Goal: Transaction & Acquisition: Purchase product/service

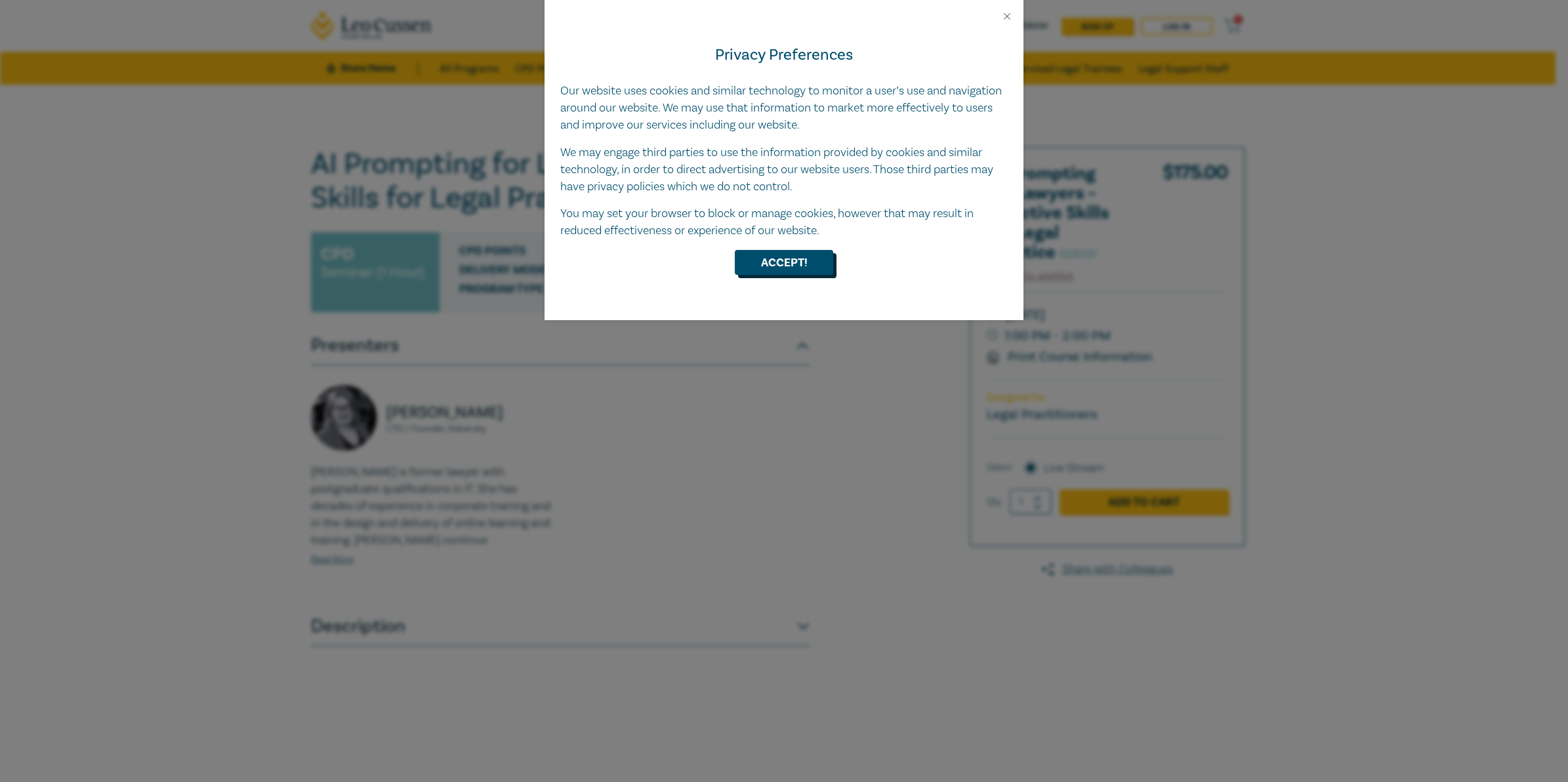
click at [802, 266] on button "Accept!" at bounding box center [784, 262] width 99 height 25
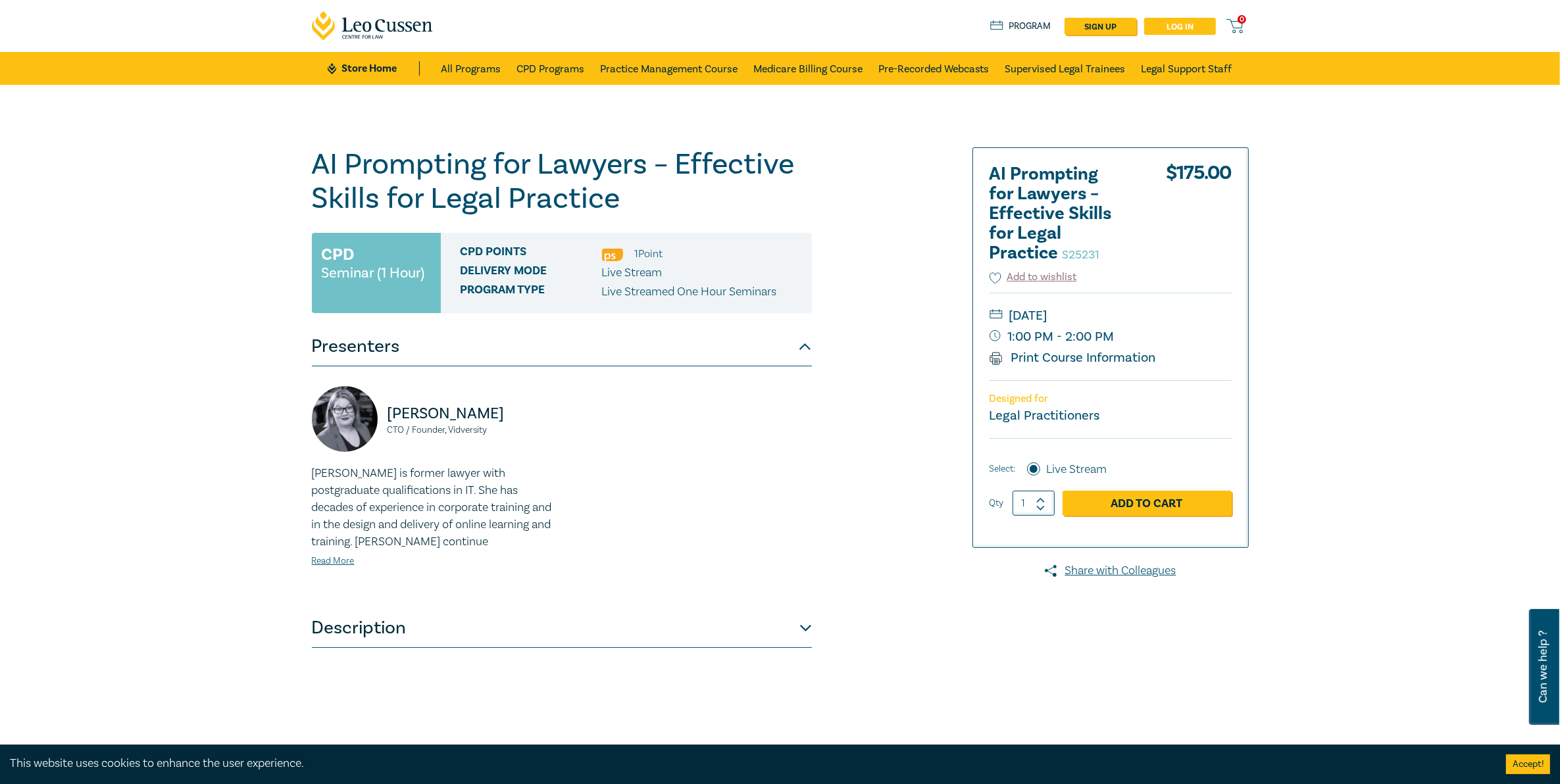
click at [1170, 30] on link "Log in" at bounding box center [1180, 26] width 72 height 17
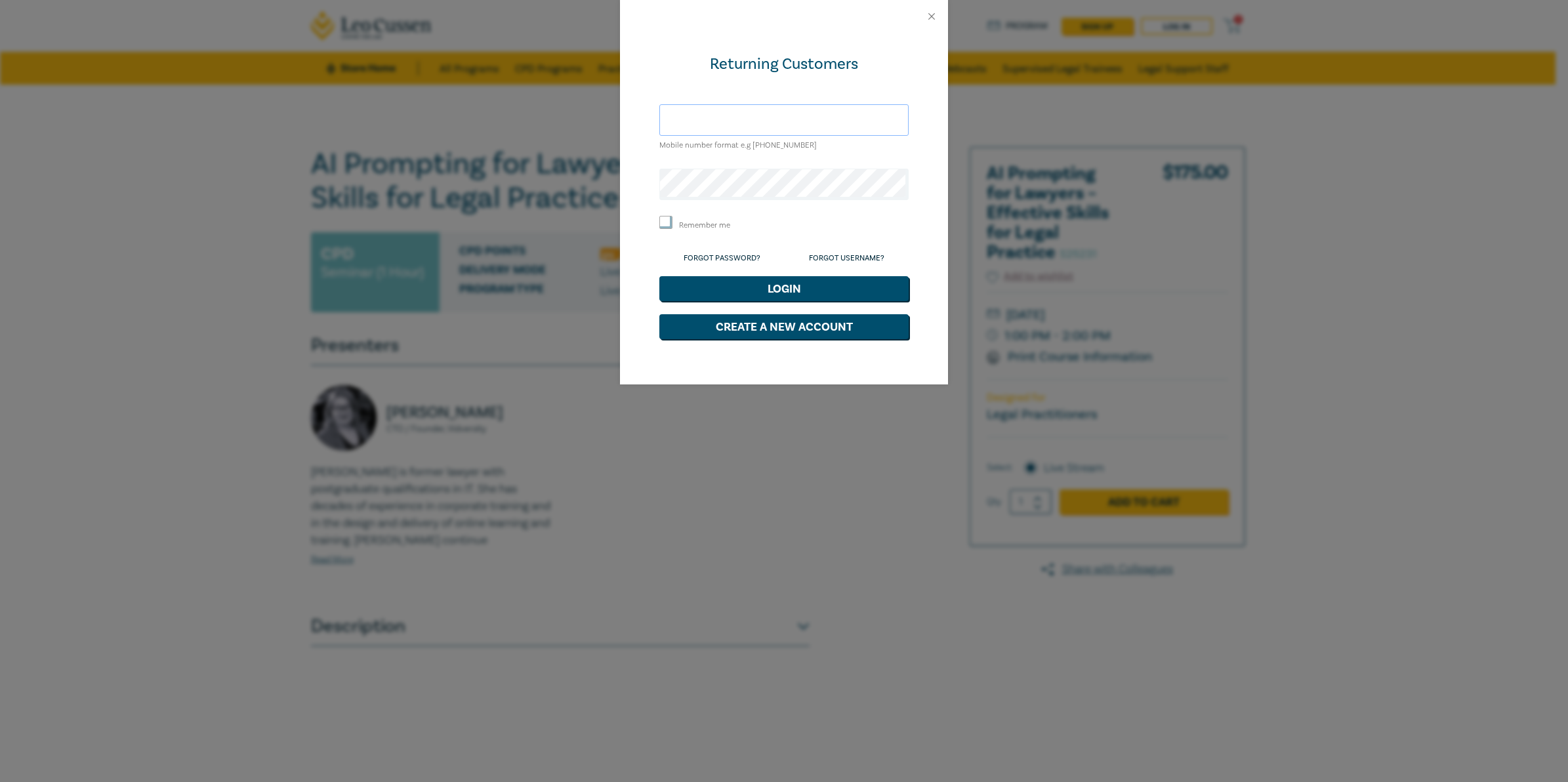
click at [786, 116] on input "text" at bounding box center [783, 120] width 249 height 31
click at [829, 121] on input "[EMAIL_ADDRESS][PERSON_NAME][DOMAIN_NAME]" at bounding box center [783, 120] width 249 height 31
drag, startPoint x: 855, startPoint y: 114, endPoint x: 607, endPoint y: 118, distance: 248.0
click at [607, 118] on div "Returning Customers prime.pinx.cruz@gmail.com Mobile number format e.g +61 0000…" at bounding box center [784, 391] width 1568 height 782
type input "prima@"
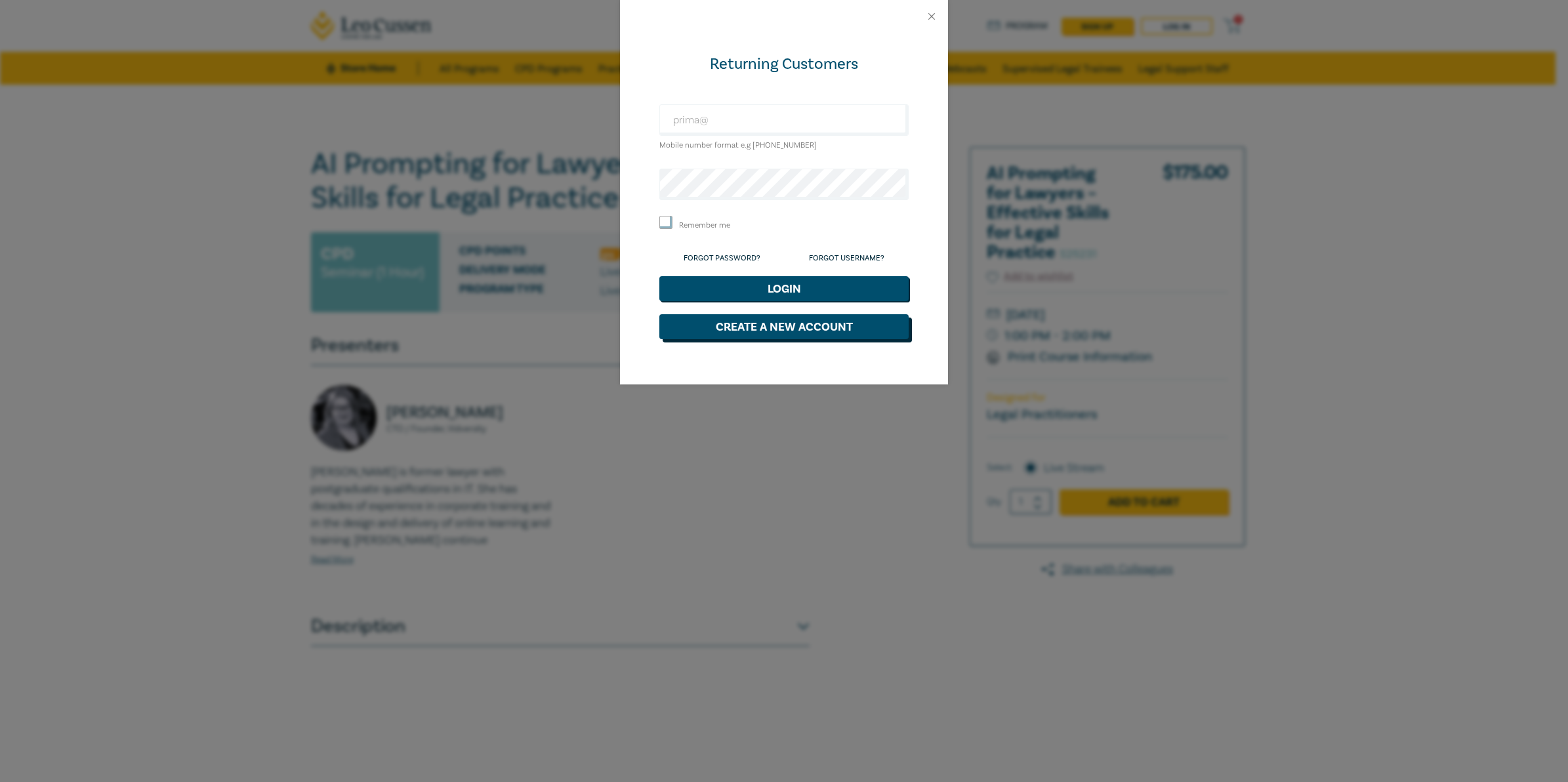
click at [750, 332] on button "Create a New Account" at bounding box center [783, 327] width 249 height 25
select select "AU"
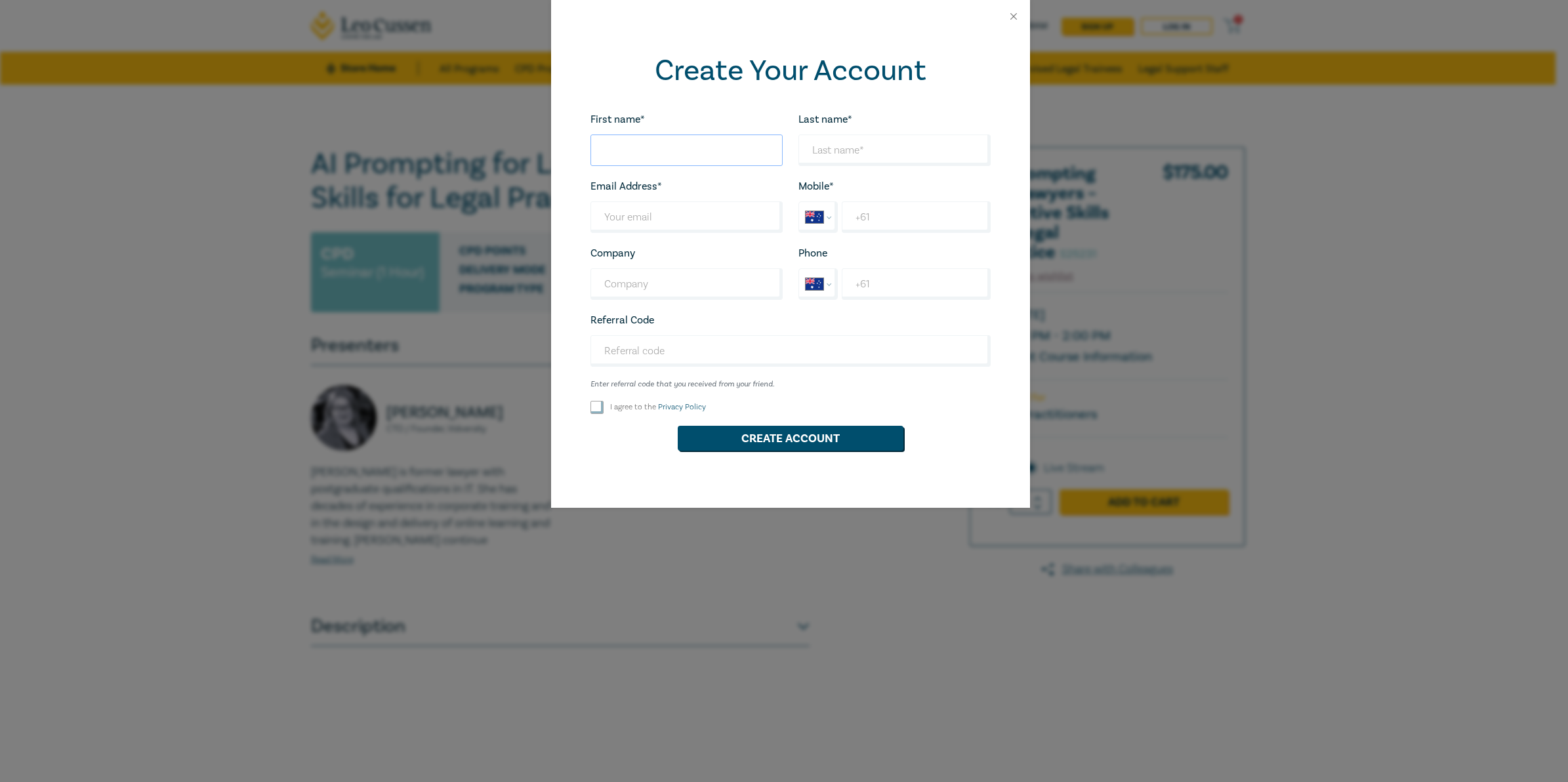
click at [715, 150] on input "First name*" at bounding box center [686, 150] width 192 height 31
type input "Prima"
click at [902, 146] on input "Last name*" at bounding box center [894, 150] width 192 height 31
type input "Cruz - Adolfo"
click at [719, 220] on input "Last name*" at bounding box center [686, 217] width 192 height 31
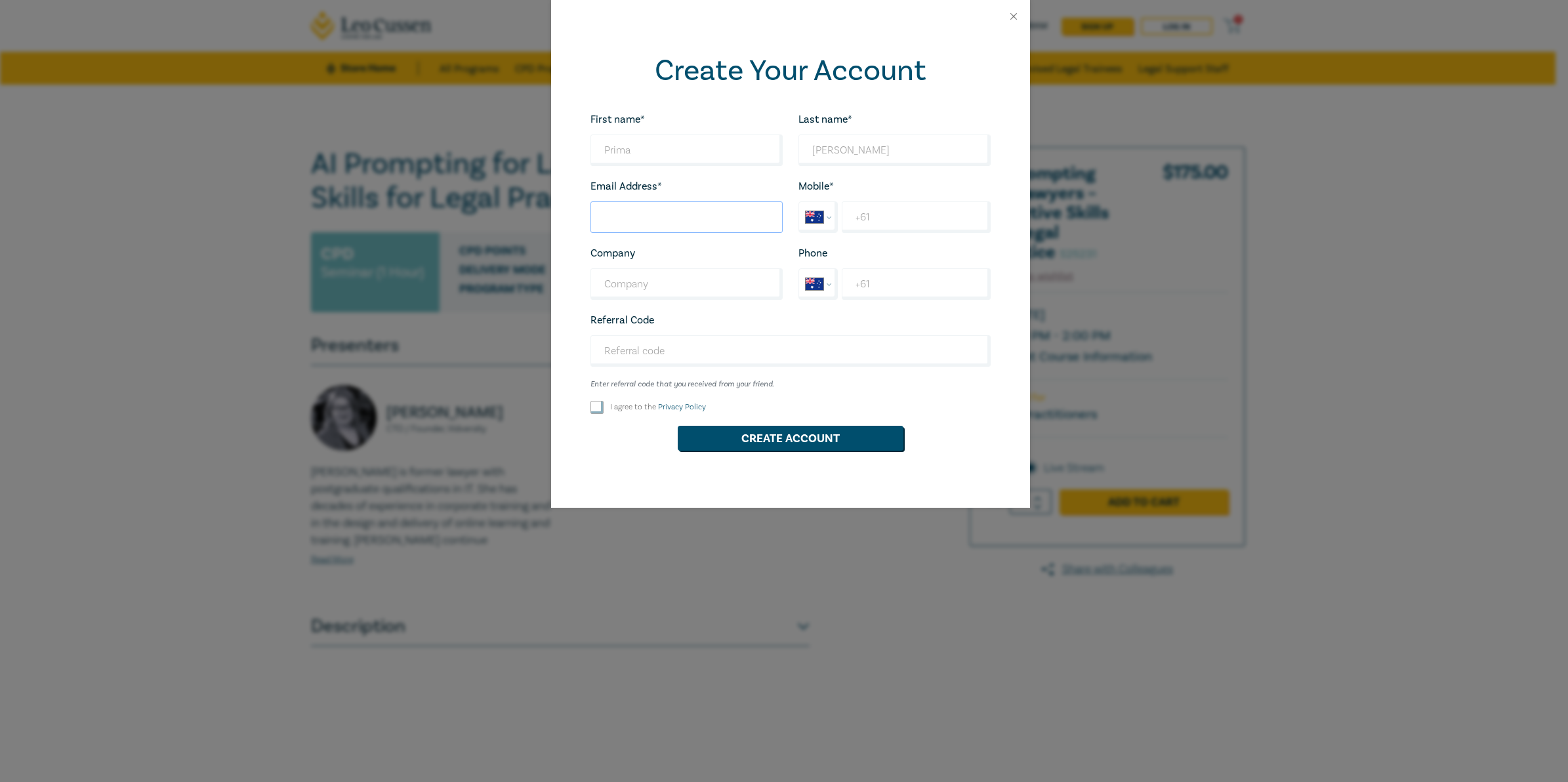
type input "[EMAIL_ADDRESS][DOMAIN_NAME]"
type input "[PERSON_NAME] & Associates Pty Ltd"
click at [893, 224] on input "+61" at bounding box center [915, 217] width 148 height 31
drag, startPoint x: 935, startPoint y: 217, endPoint x: 861, endPoint y: 224, distance: 74.3
click at [861, 224] on input "+61 94147722" at bounding box center [915, 217] width 148 height 31
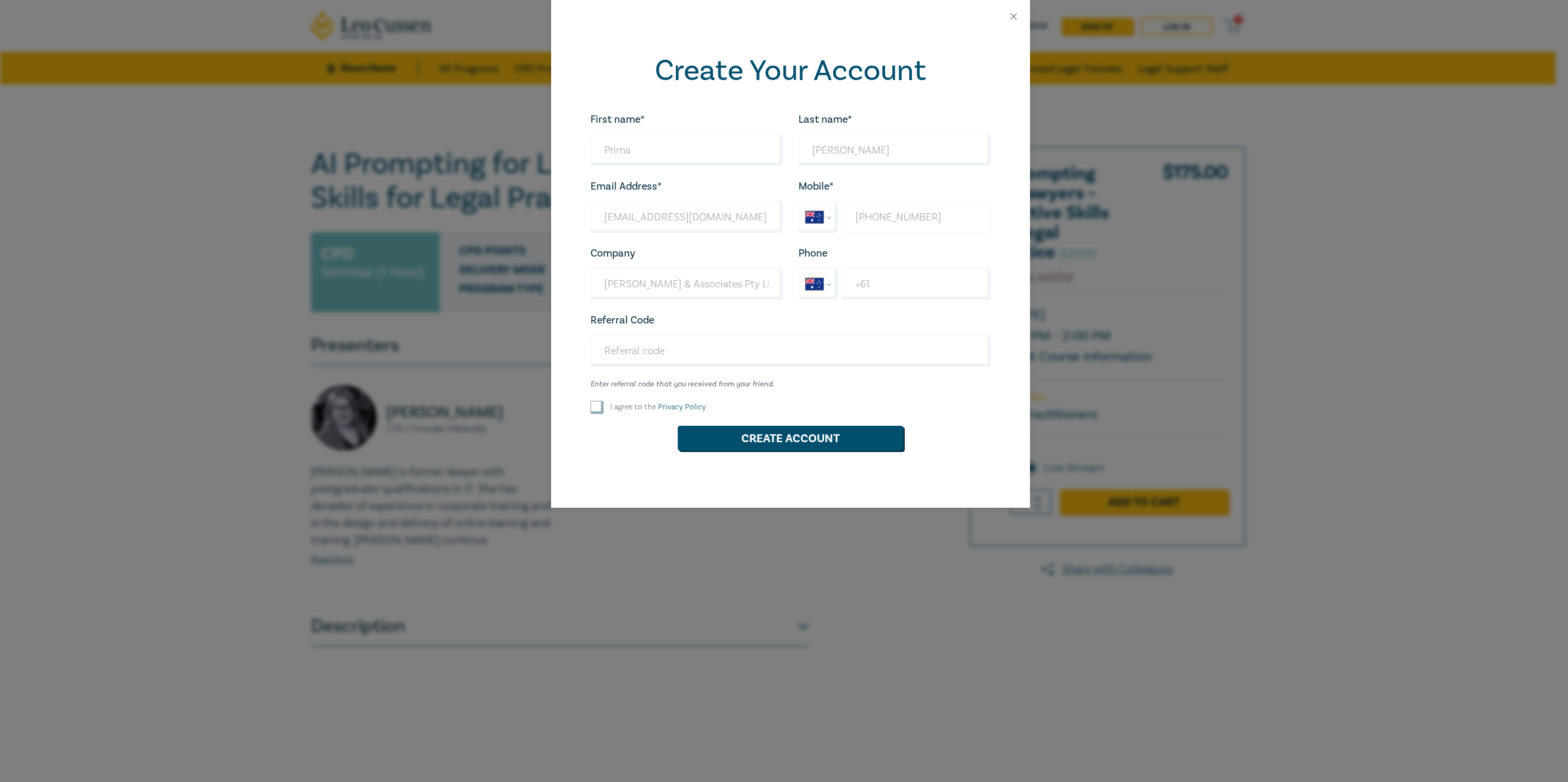
click at [930, 214] on input "+61 94147722" at bounding box center [915, 217] width 148 height 31
drag, startPoint x: 934, startPoint y: 223, endPoint x: 874, endPoint y: 227, distance: 60.1
click at [874, 227] on input "+61 94147722" at bounding box center [915, 217] width 148 height 31
type input "+61 94147722"
click at [895, 283] on input "+61" at bounding box center [915, 284] width 148 height 31
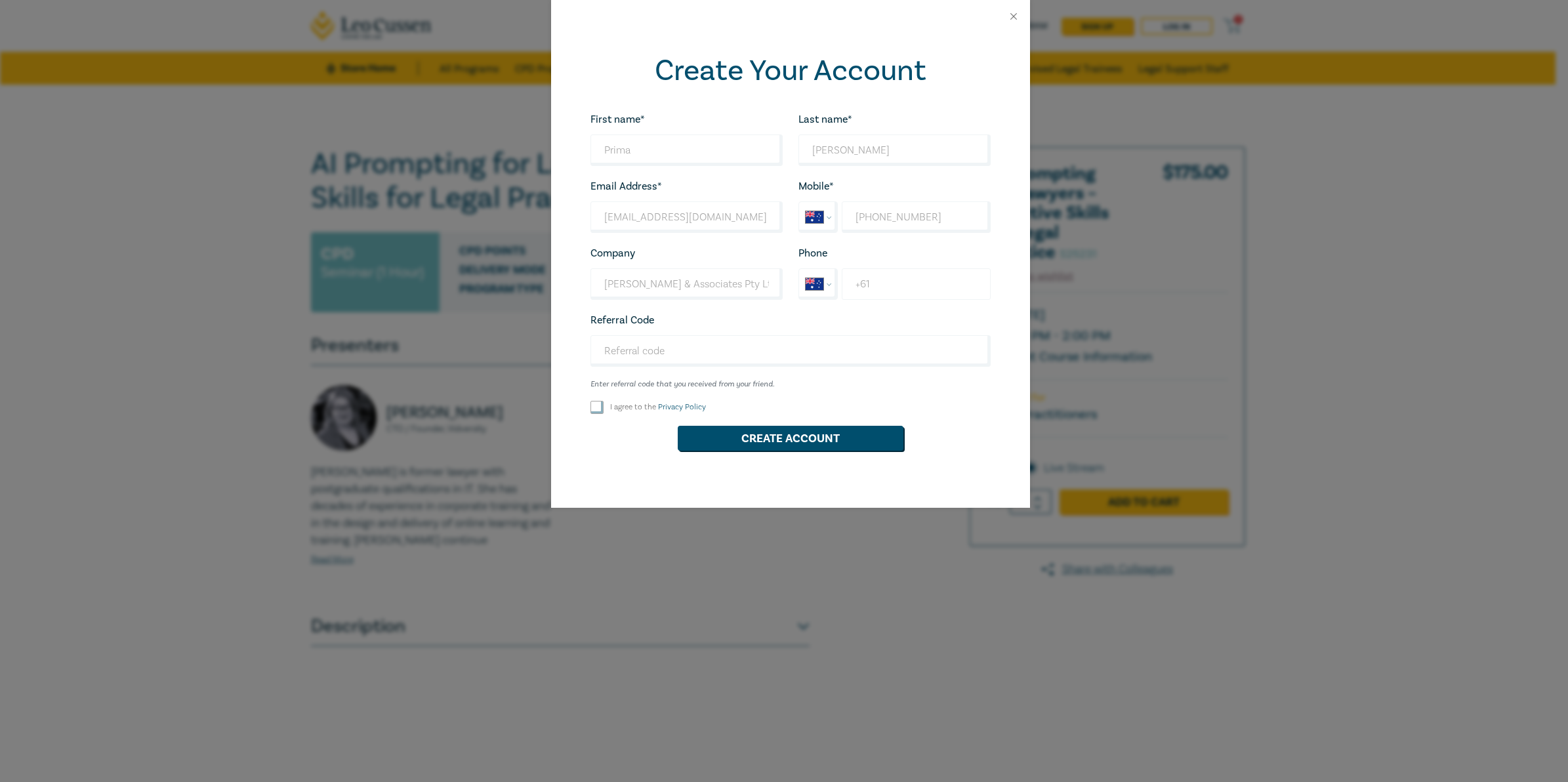
paste input "94147722"
type input "+61 94147722"
drag, startPoint x: 922, startPoint y: 219, endPoint x: 870, endPoint y: 227, distance: 52.6
click at [870, 227] on input "+61 94147722" at bounding box center [915, 217] width 148 height 31
type input "+61 450 781 080"
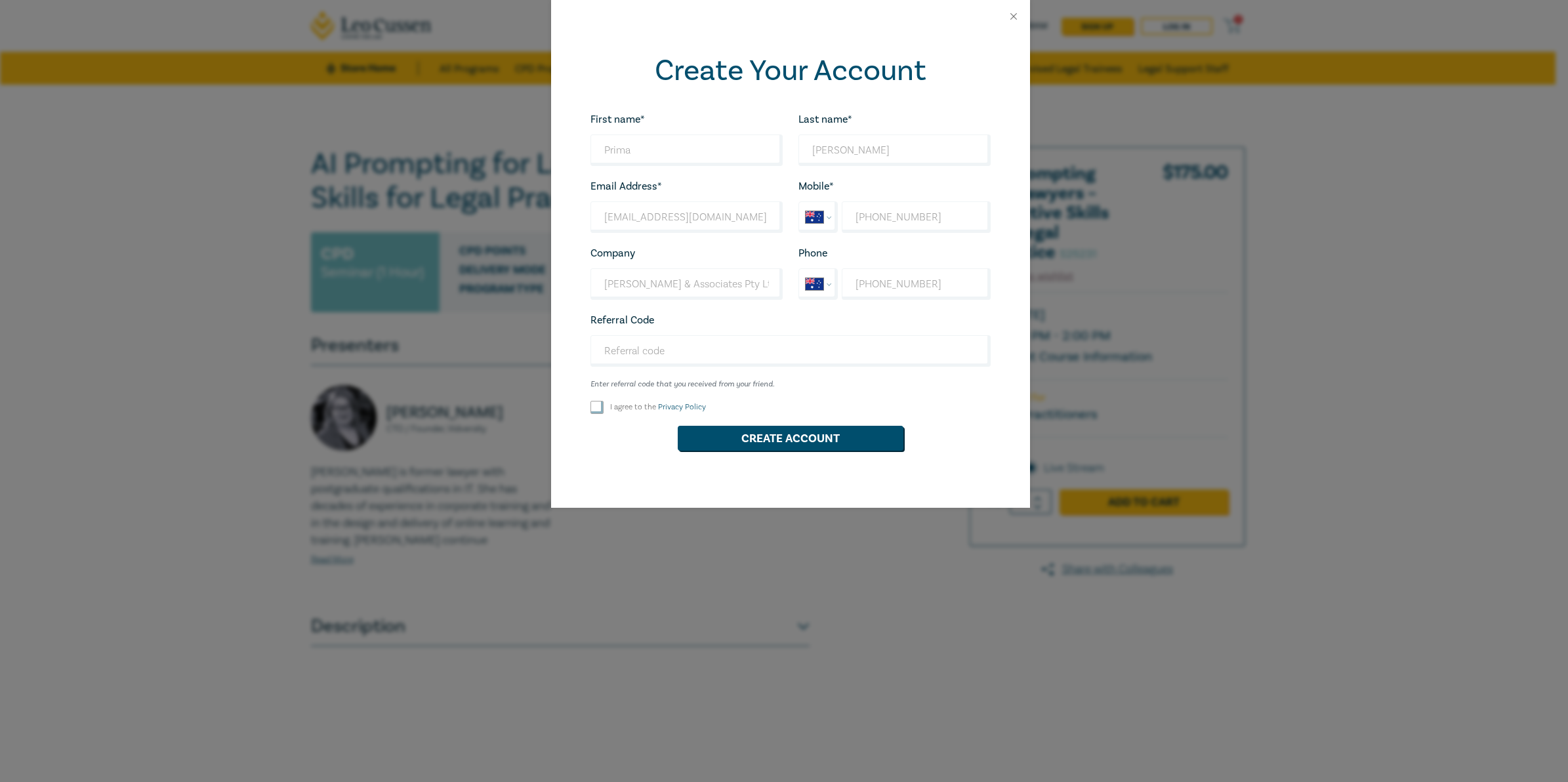
click at [599, 408] on input "I agree to the Privacy Policy" at bounding box center [597, 407] width 13 height 13
checkbox input "true"
click at [824, 440] on button "Create Account" at bounding box center [790, 438] width 226 height 25
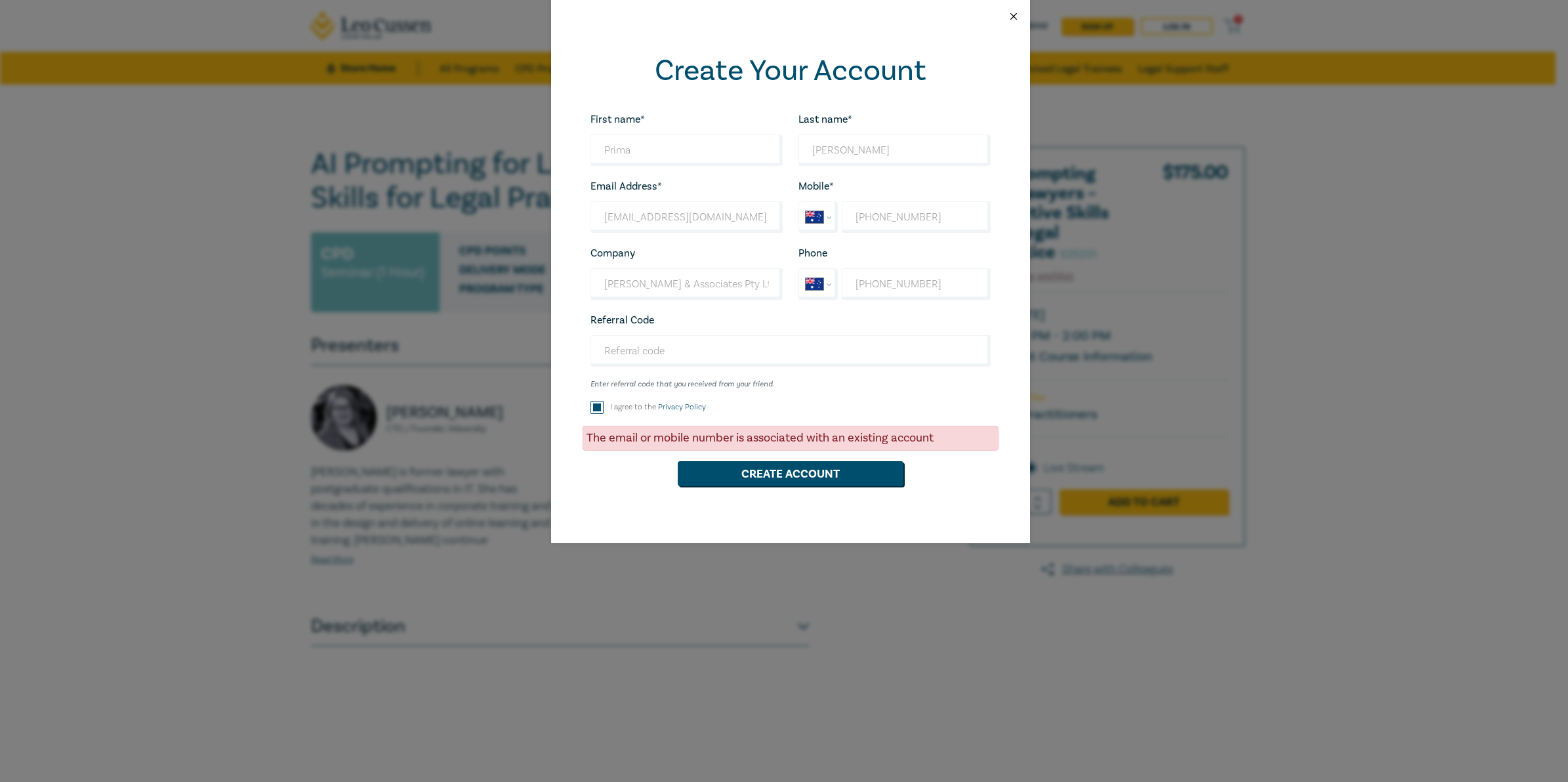
click at [1011, 21] on button "Close" at bounding box center [1013, 16] width 12 height 12
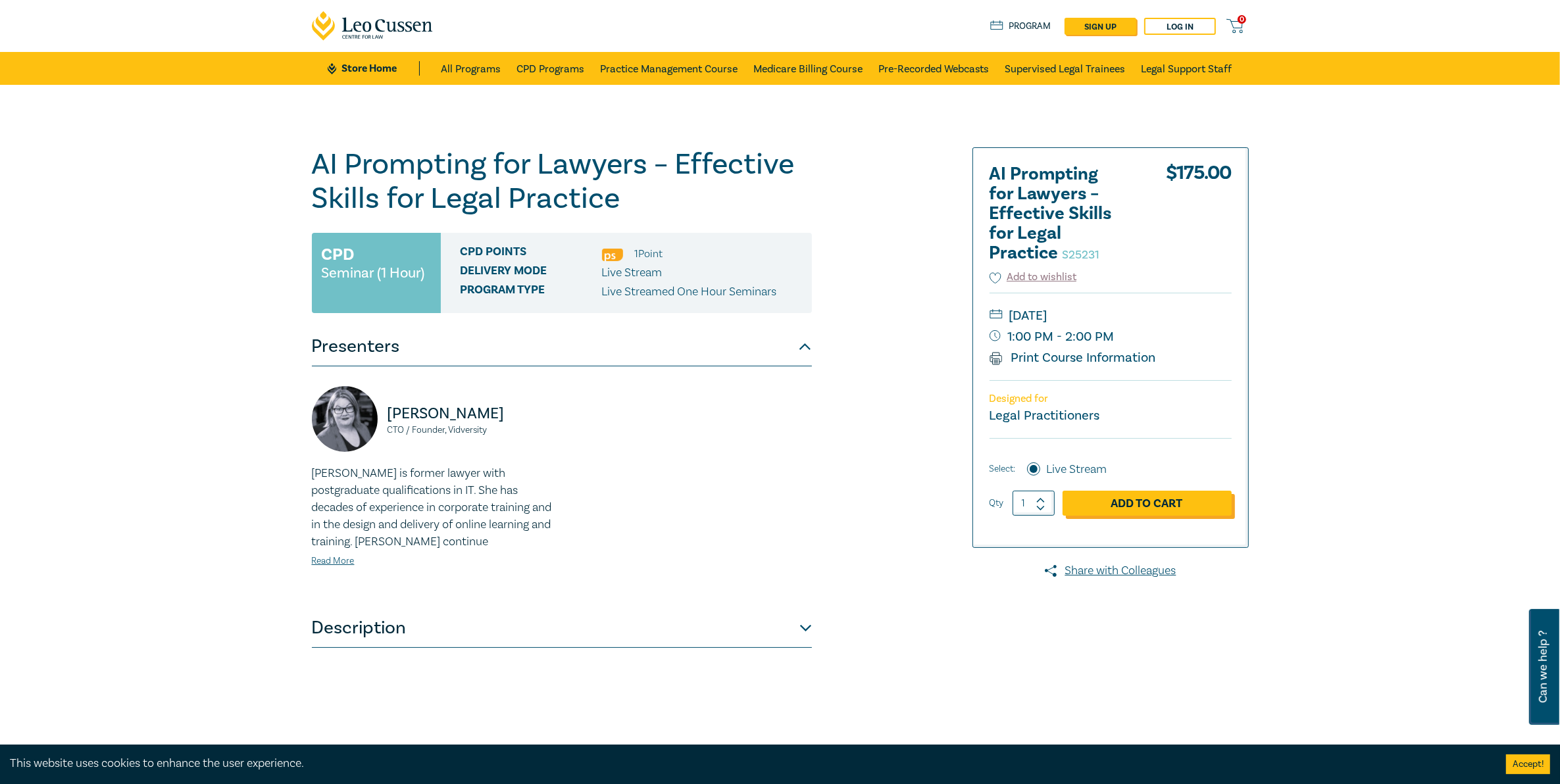
click at [1083, 505] on link "Add to Cart" at bounding box center [1147, 503] width 169 height 25
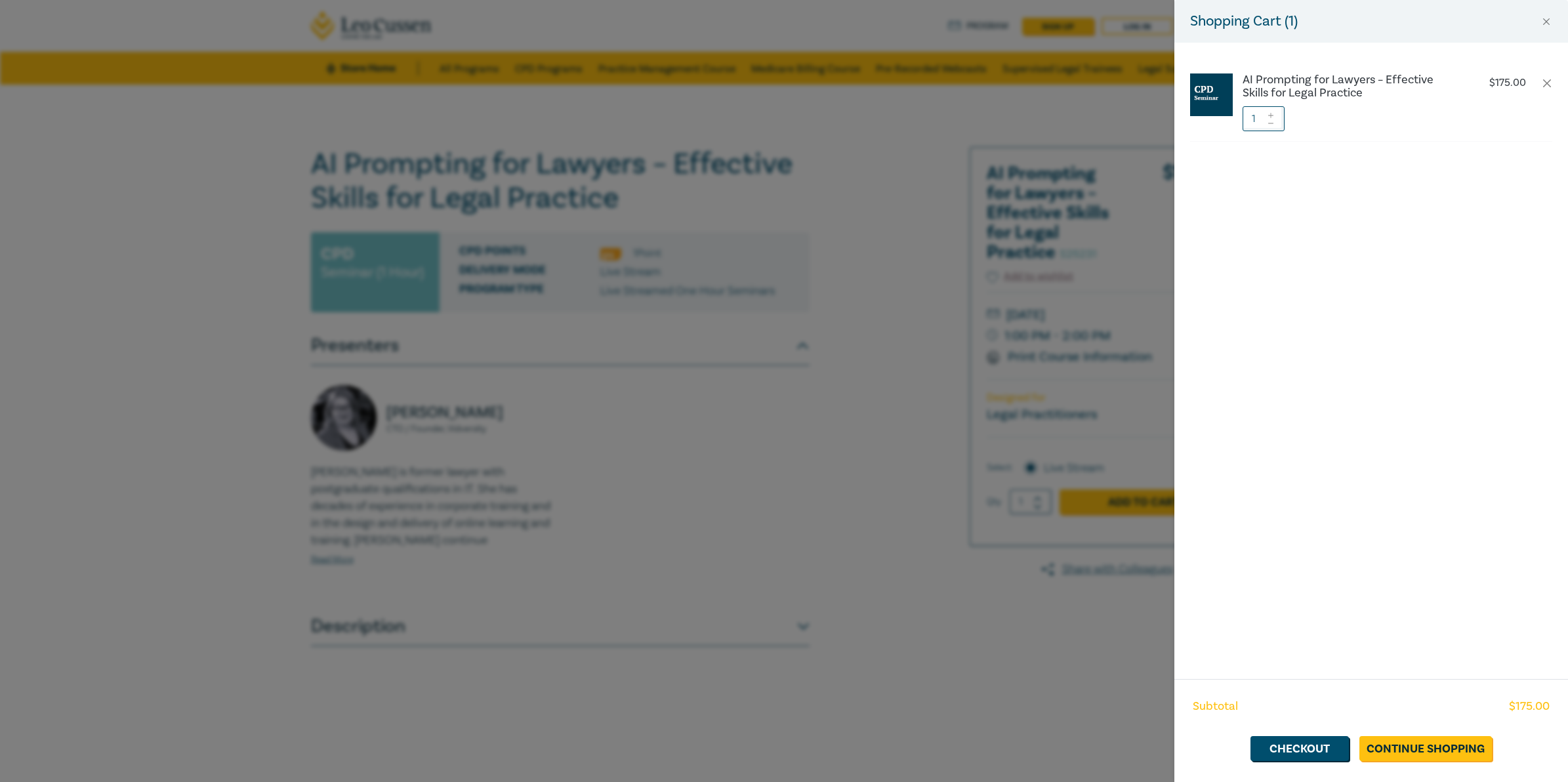
click at [827, 413] on div "Shopping Cart ( 1 ) AI Prompting for Lawyers – Effective Skills for Legal Pract…" at bounding box center [784, 391] width 1568 height 782
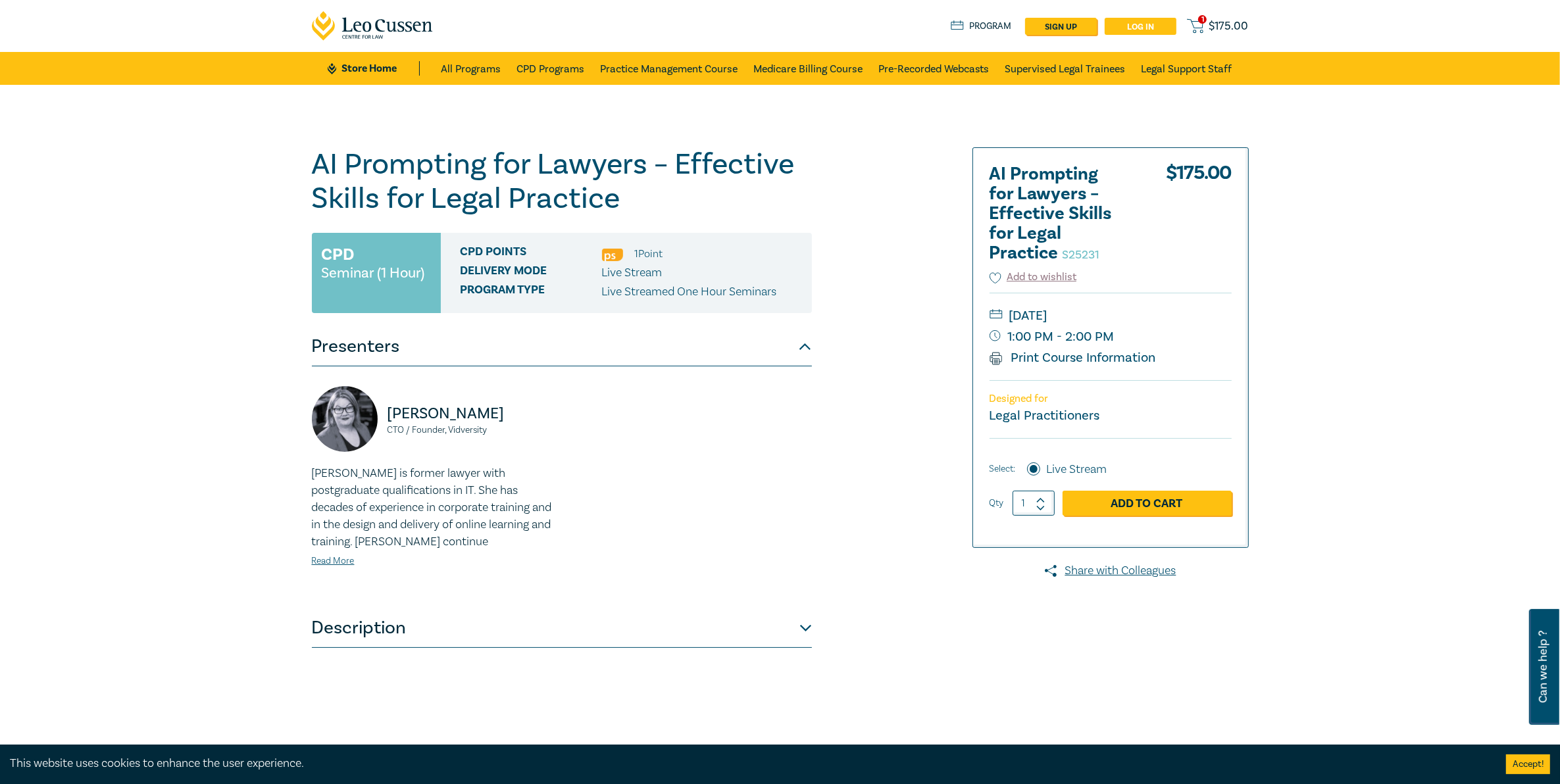
click at [1128, 26] on link "Log in" at bounding box center [1140, 26] width 72 height 17
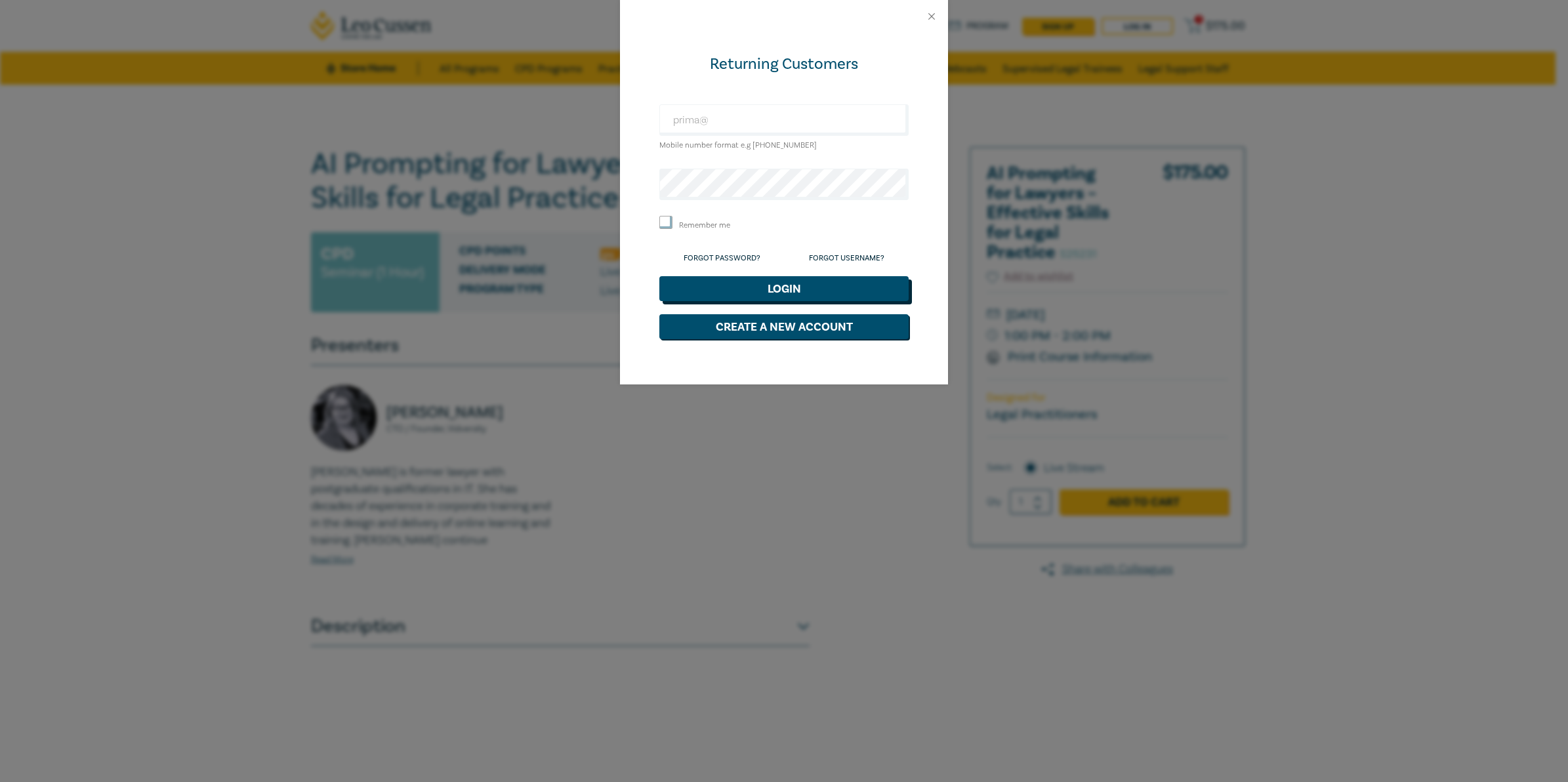
click at [844, 290] on button "Login" at bounding box center [783, 288] width 249 height 25
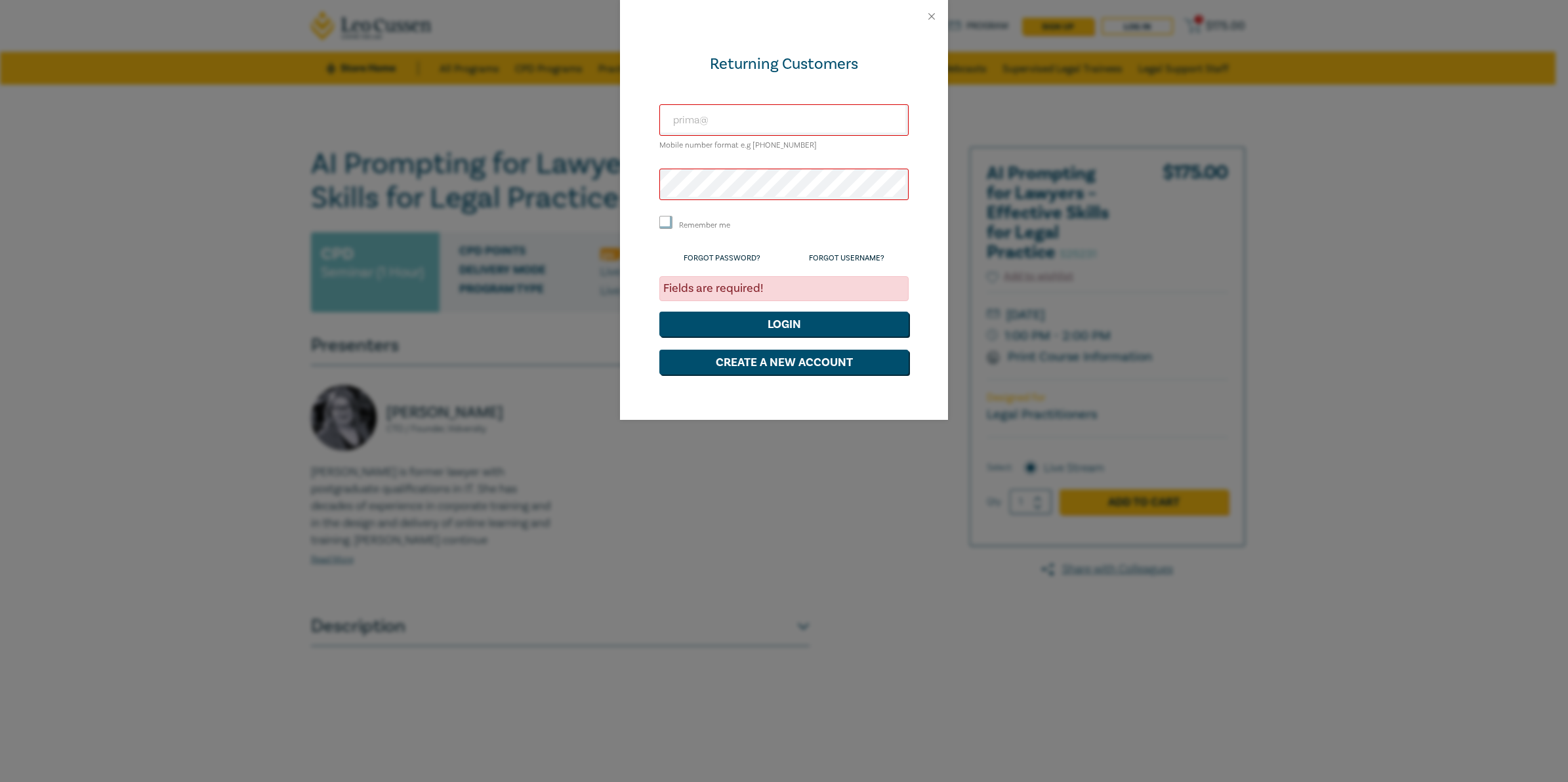
click at [794, 136] on div "prima@ Mobile number format e.g +61 000000000" at bounding box center [783, 129] width 249 height 48
click at [794, 124] on input "prima@" at bounding box center [783, 120] width 249 height 31
type input "[EMAIL_ADDRESS][DOMAIN_NAME]"
click at [745, 260] on link "Forgot Password?" at bounding box center [722, 259] width 77 height 10
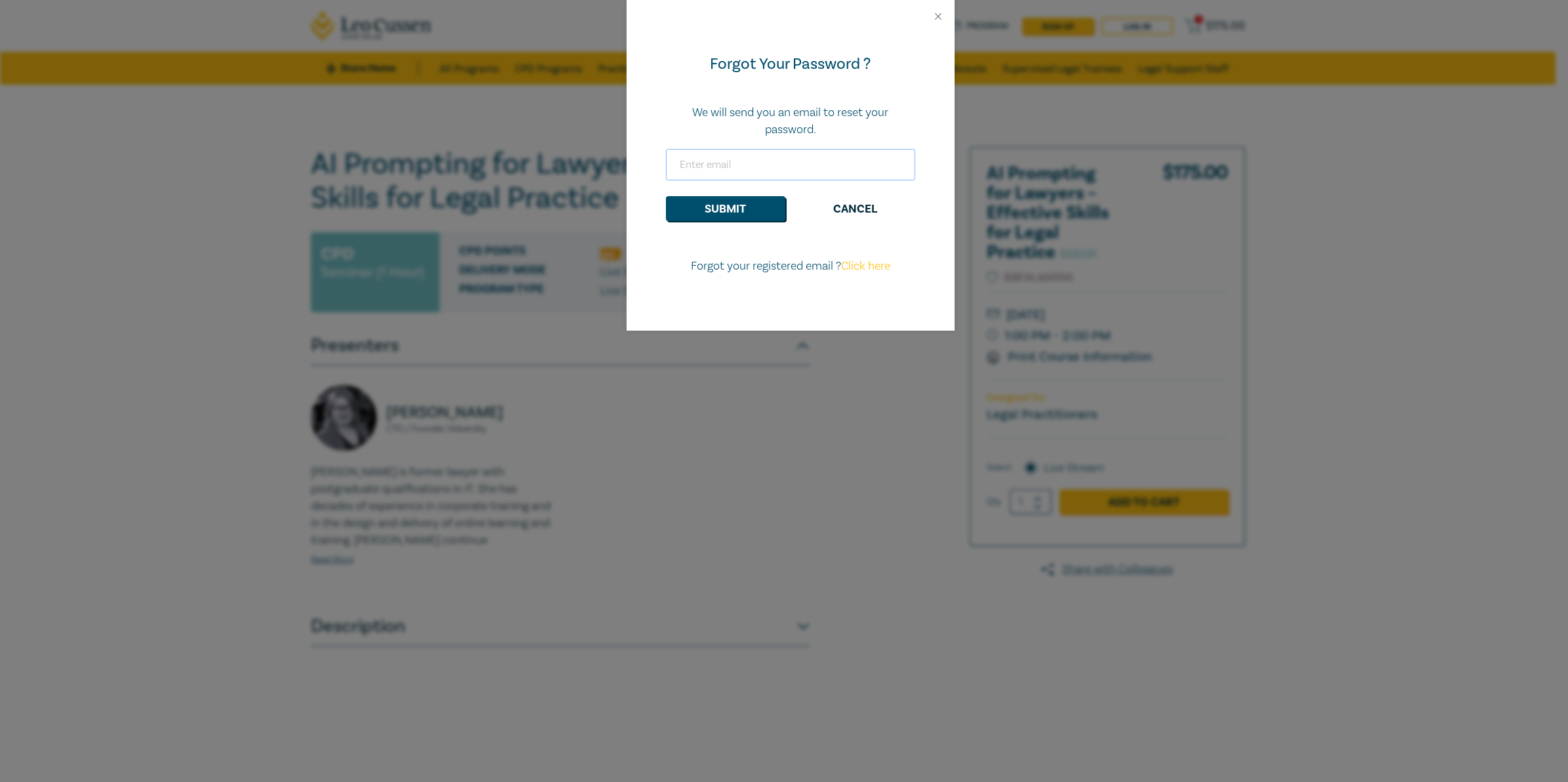
click at [771, 169] on input "email" at bounding box center [790, 165] width 249 height 31
type input "[EMAIL_ADDRESS][DOMAIN_NAME]"
click at [719, 210] on button "Submit" at bounding box center [726, 208] width 119 height 25
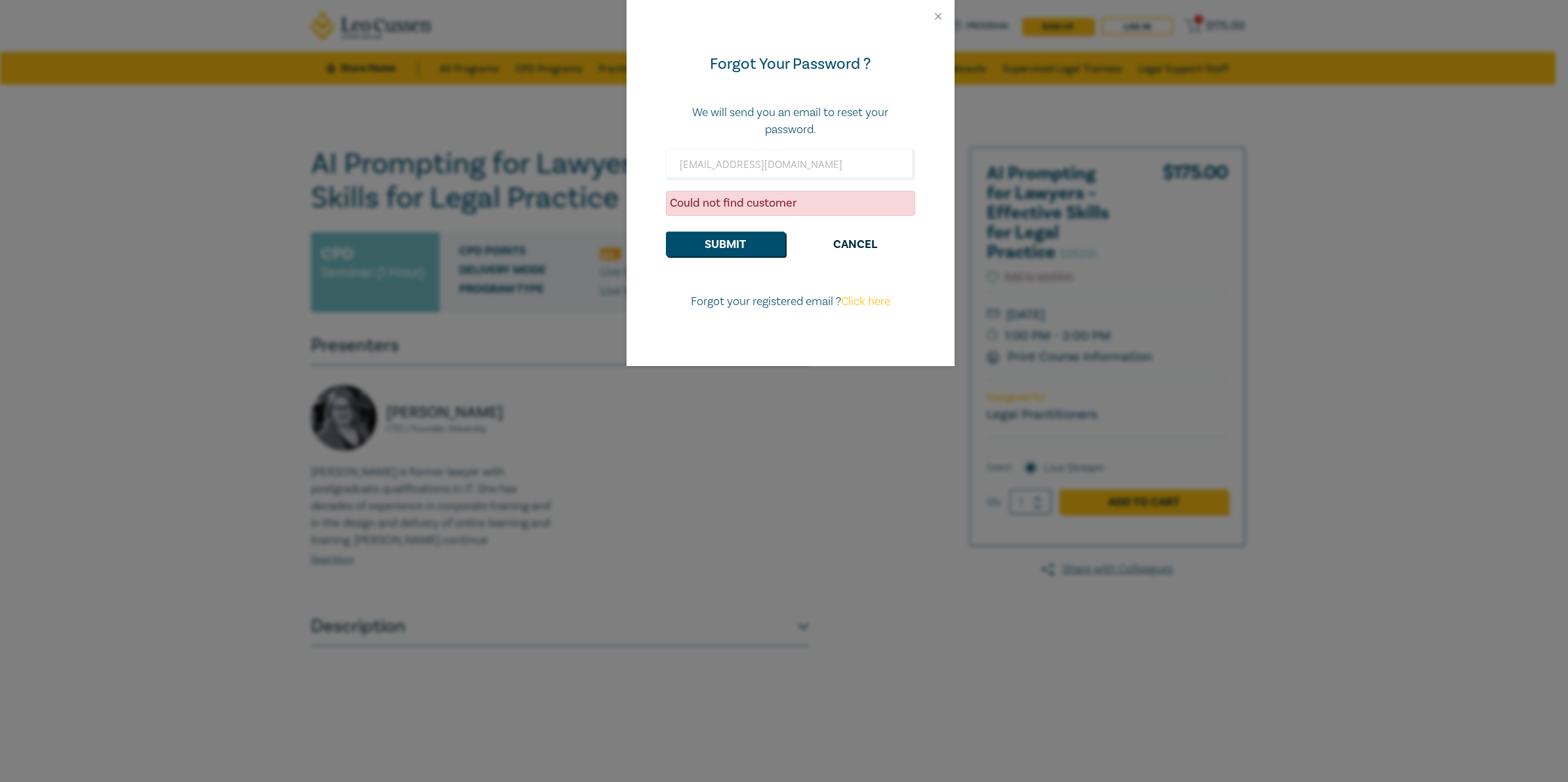
click at [881, 305] on link "Click here" at bounding box center [865, 301] width 49 height 15
select select "AU"
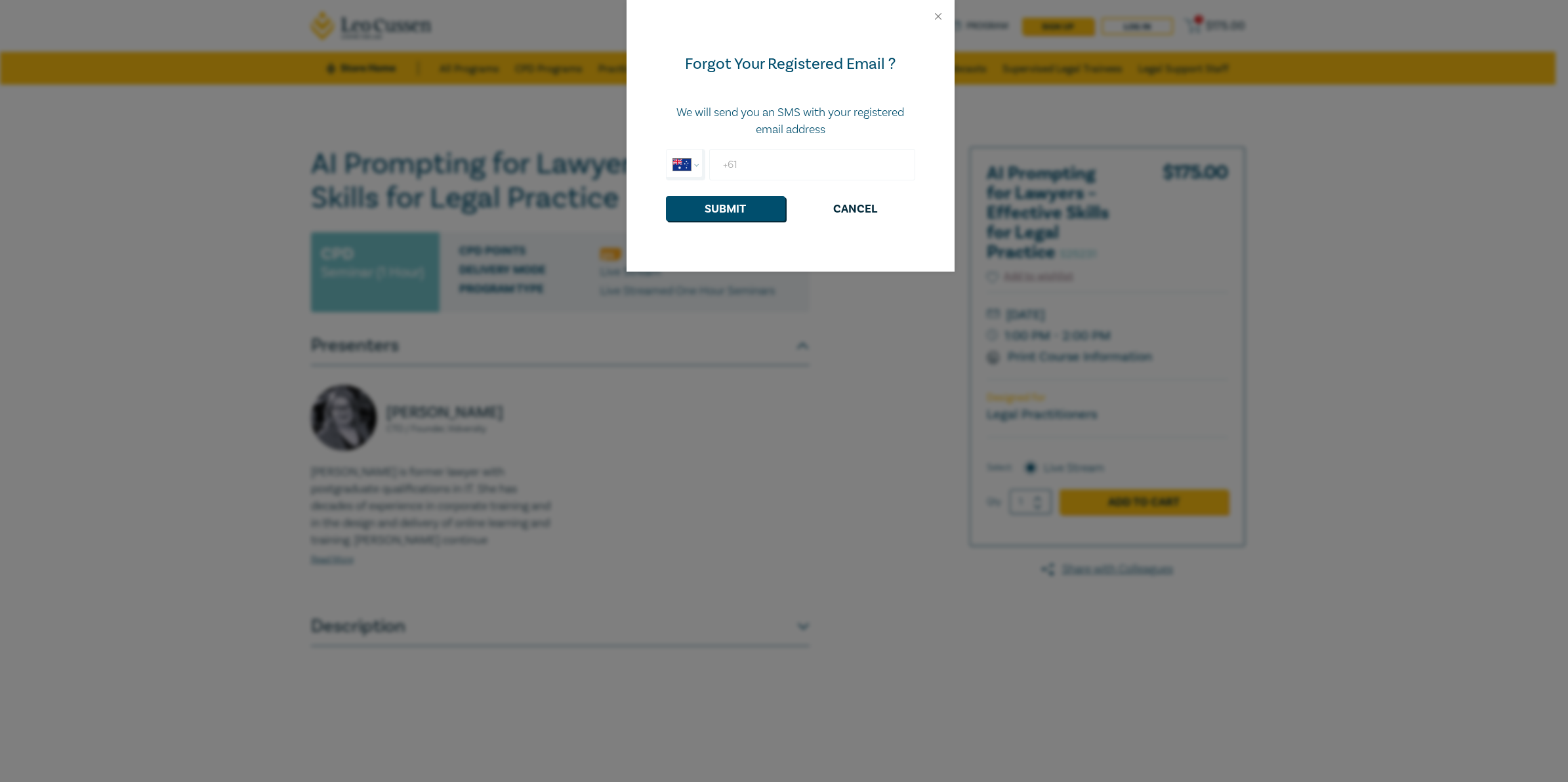
click at [817, 165] on input "+61" at bounding box center [812, 165] width 205 height 31
type input "+61 450 781 080"
click at [766, 219] on button "Submit" at bounding box center [726, 208] width 119 height 25
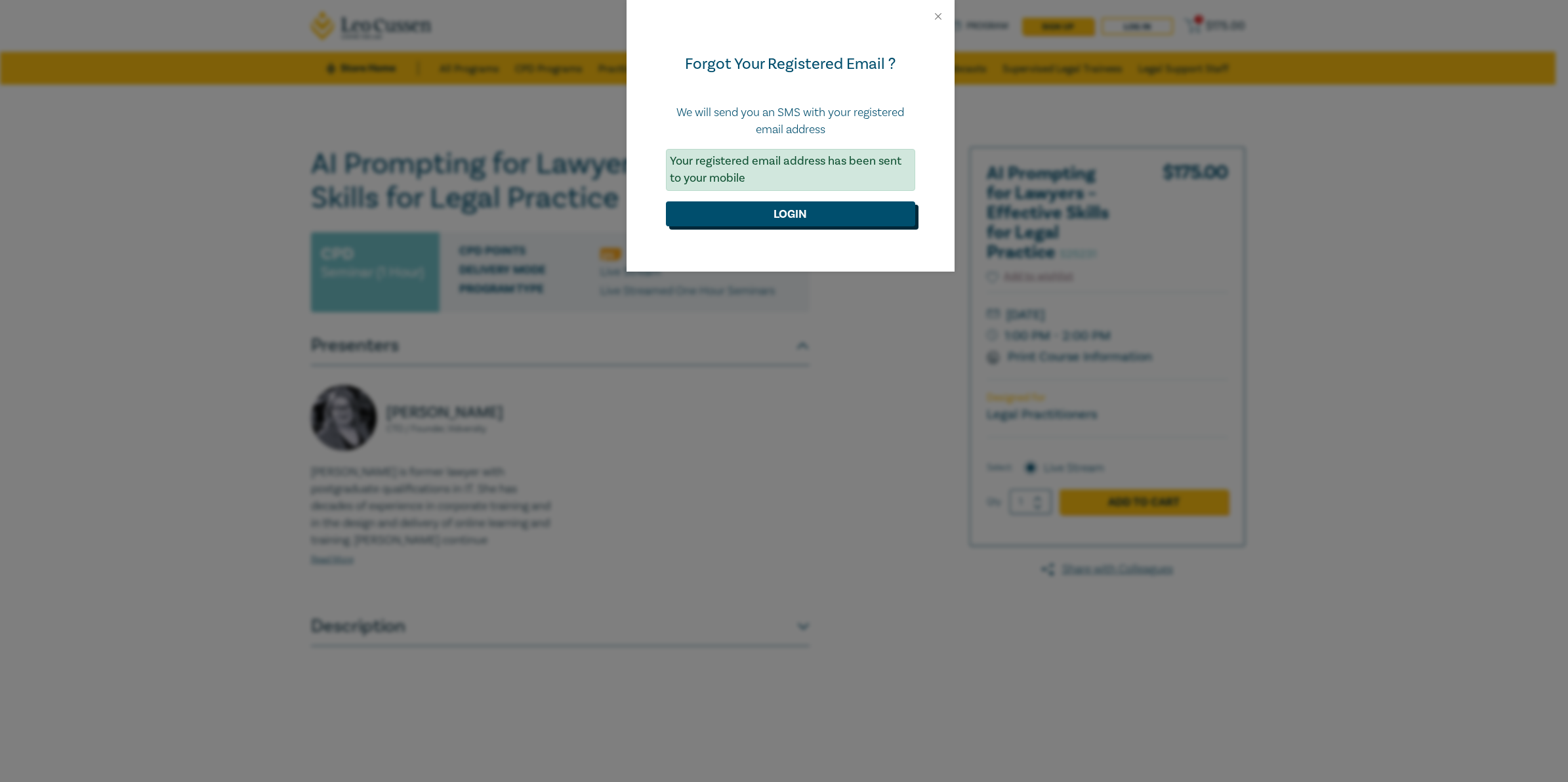
click at [861, 219] on button "Login" at bounding box center [790, 214] width 249 height 25
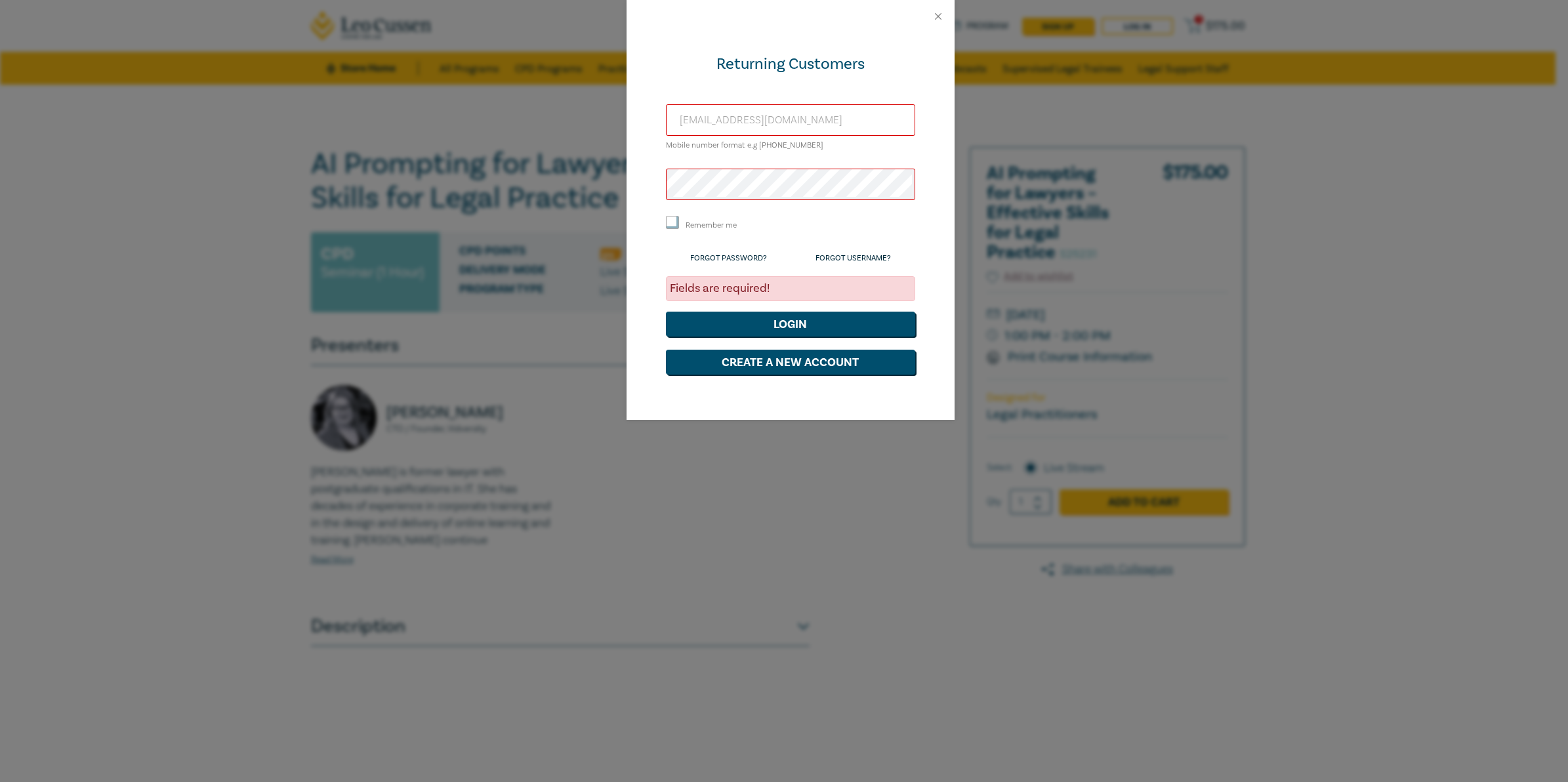
click at [796, 121] on input "[EMAIL_ADDRESS][DOMAIN_NAME]" at bounding box center [790, 120] width 249 height 31
click at [844, 126] on input "[EMAIL_ADDRESS][DOMAIN_NAME]" at bounding box center [790, 120] width 249 height 31
click at [849, 119] on input "[EMAIL_ADDRESS][DOMAIN_NAME]" at bounding box center [790, 120] width 249 height 31
drag, startPoint x: 771, startPoint y: 128, endPoint x: 621, endPoint y: 146, distance: 151.1
click at [621, 146] on div "Returning Customers prima@johncurtain.com.au Mobile number format e.g +61 00000…" at bounding box center [784, 391] width 1568 height 782
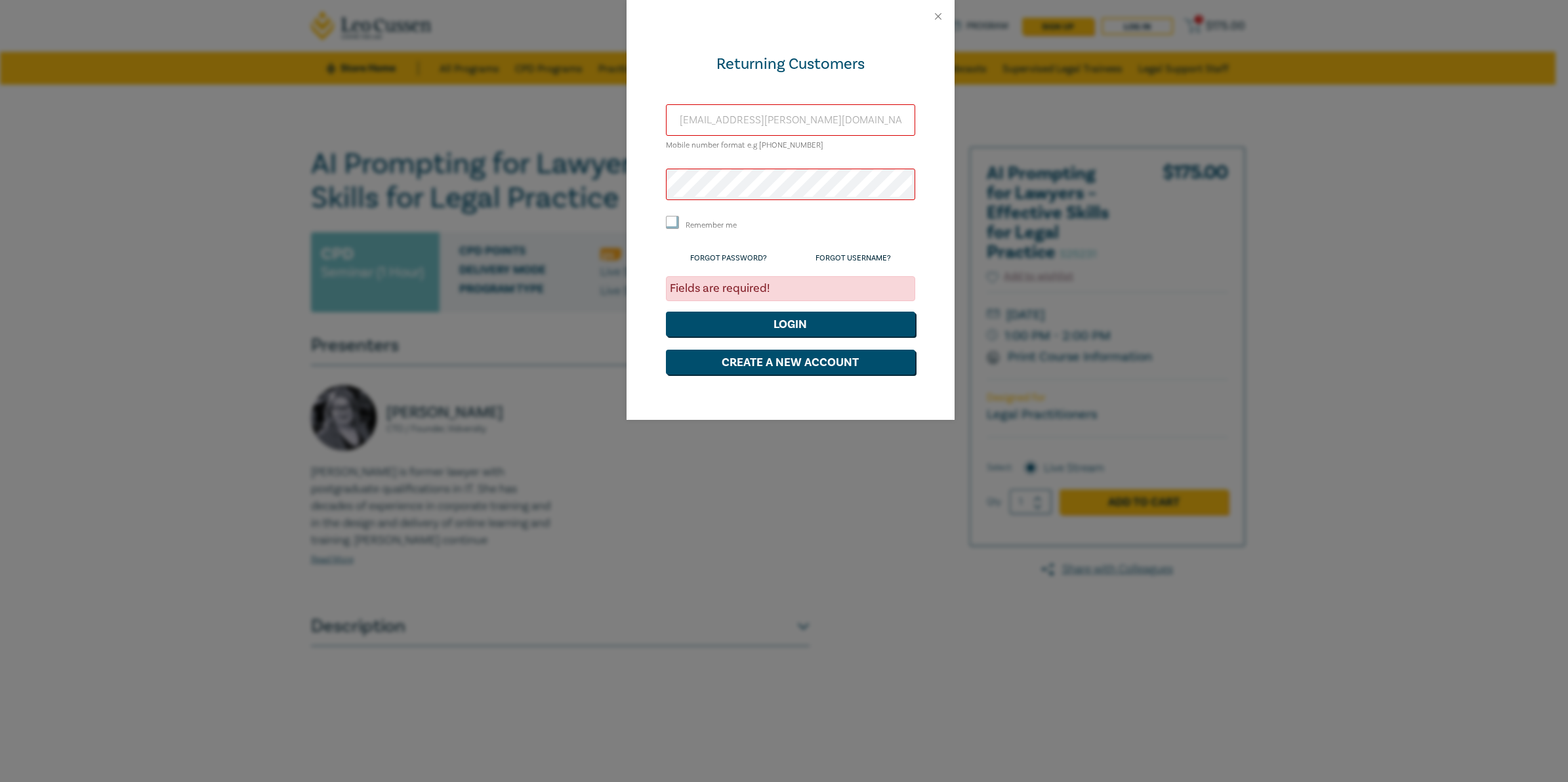
type input "[EMAIL_ADDRESS][PERSON_NAME][DOMAIN_NAME]"
click at [837, 325] on button "Login" at bounding box center [790, 324] width 249 height 25
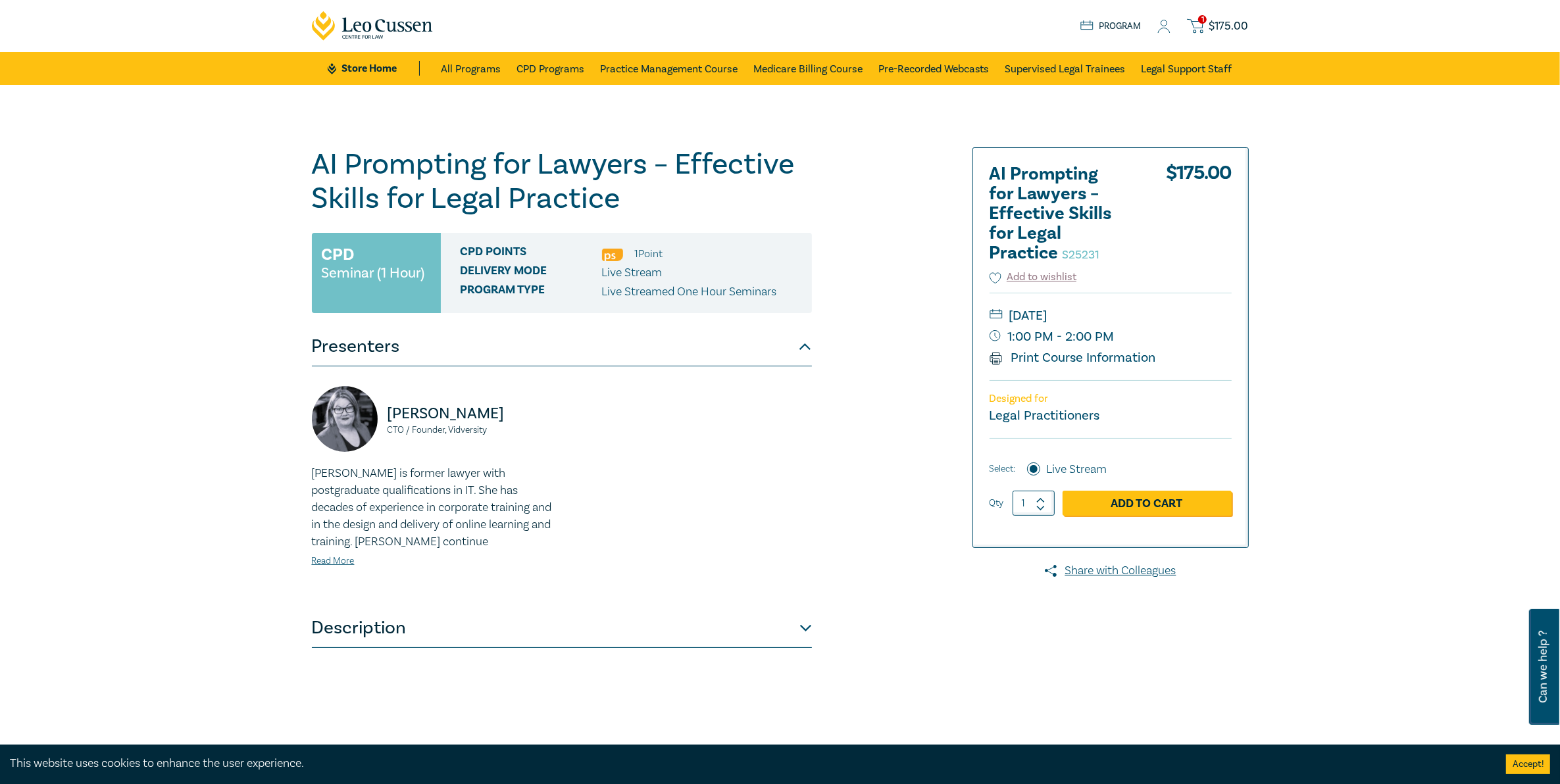
click at [1207, 21] on span "1" at bounding box center [1202, 19] width 9 height 9
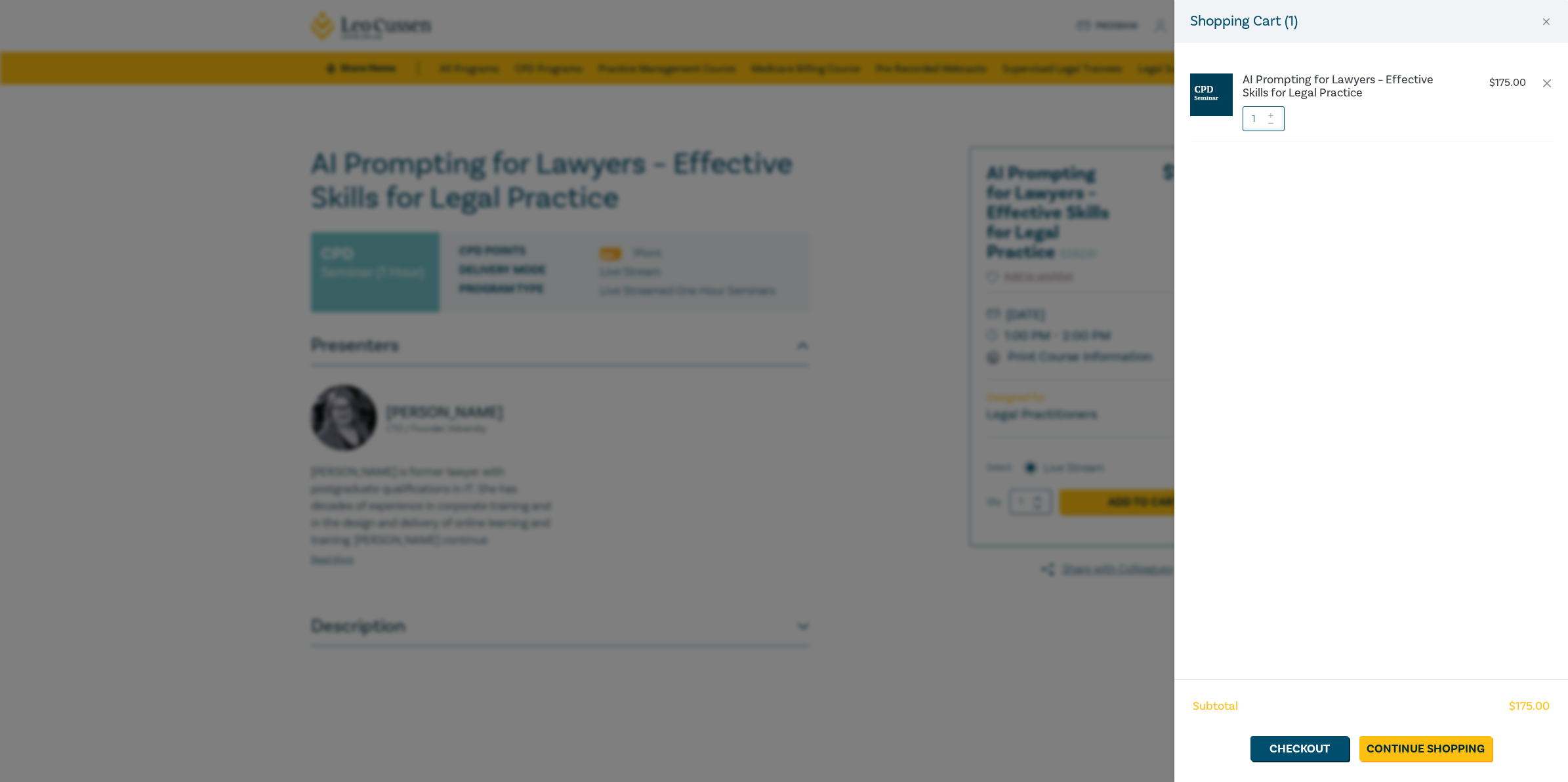
click at [1539, 82] on li "AI Prompting for Lawyers – Effective Skills for Legal Practice $ 175.00 1" at bounding box center [1371, 103] width 362 height 78
click at [1550, 82] on button "button" at bounding box center [1547, 83] width 11 height 11
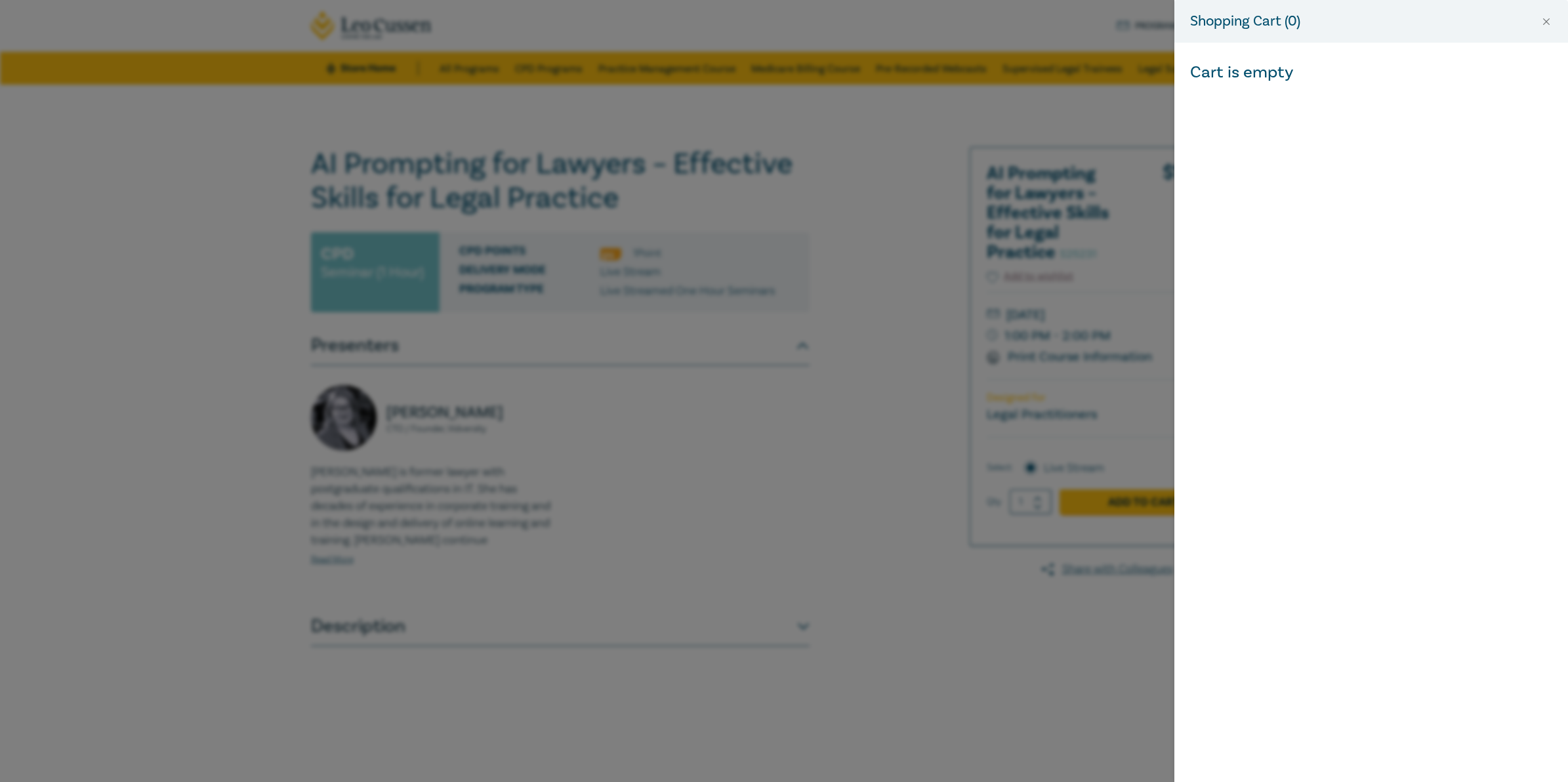
click at [987, 607] on div "Shopping Cart ( 0 ) Cart is empty" at bounding box center [784, 391] width 1568 height 782
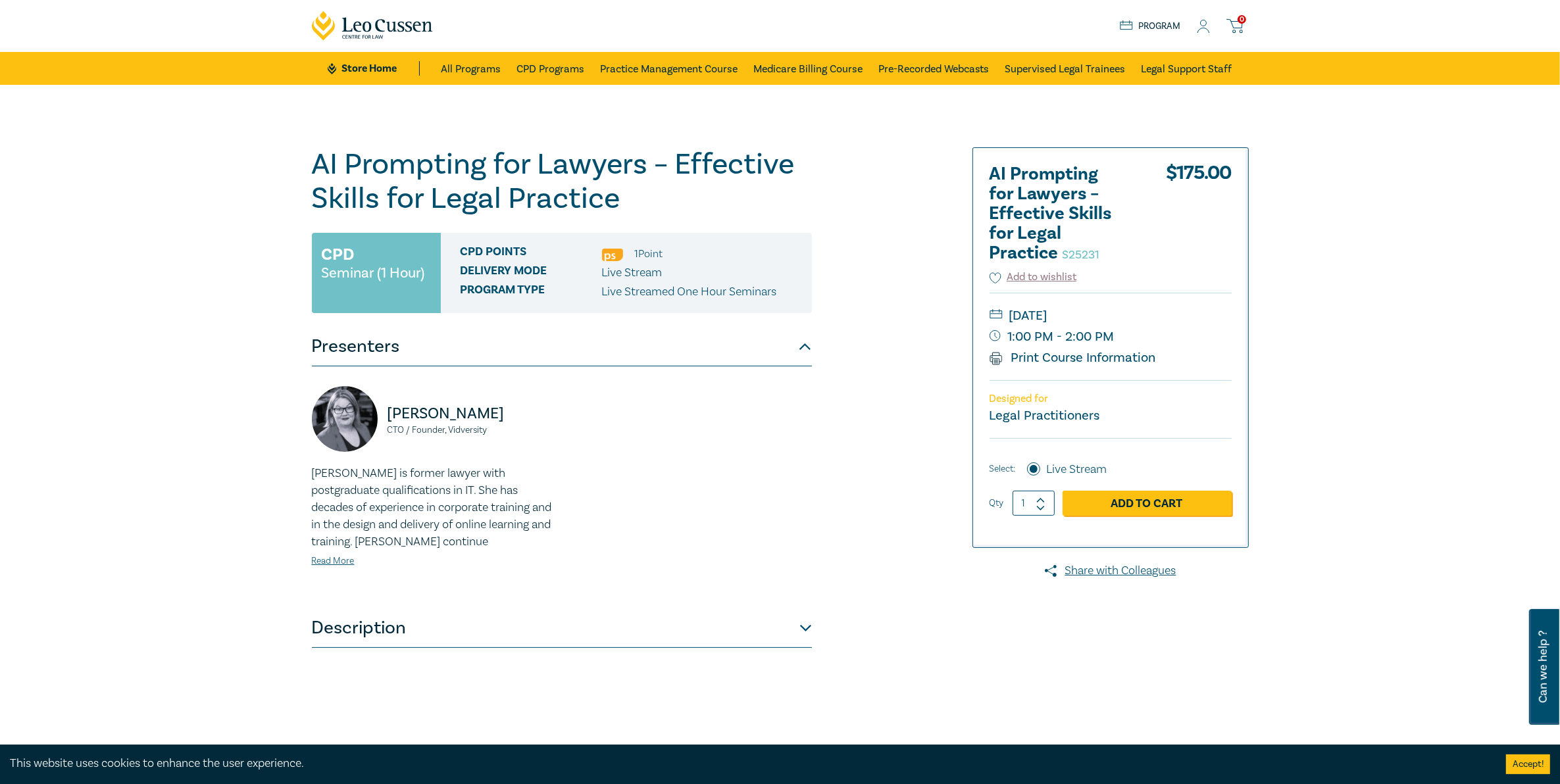
click at [1046, 498] on input "1" at bounding box center [1034, 503] width 42 height 25
click at [1041, 501] on icon at bounding box center [1041, 500] width 9 height 6
type input "2"
click at [1116, 497] on link "Add to Cart" at bounding box center [1147, 503] width 169 height 25
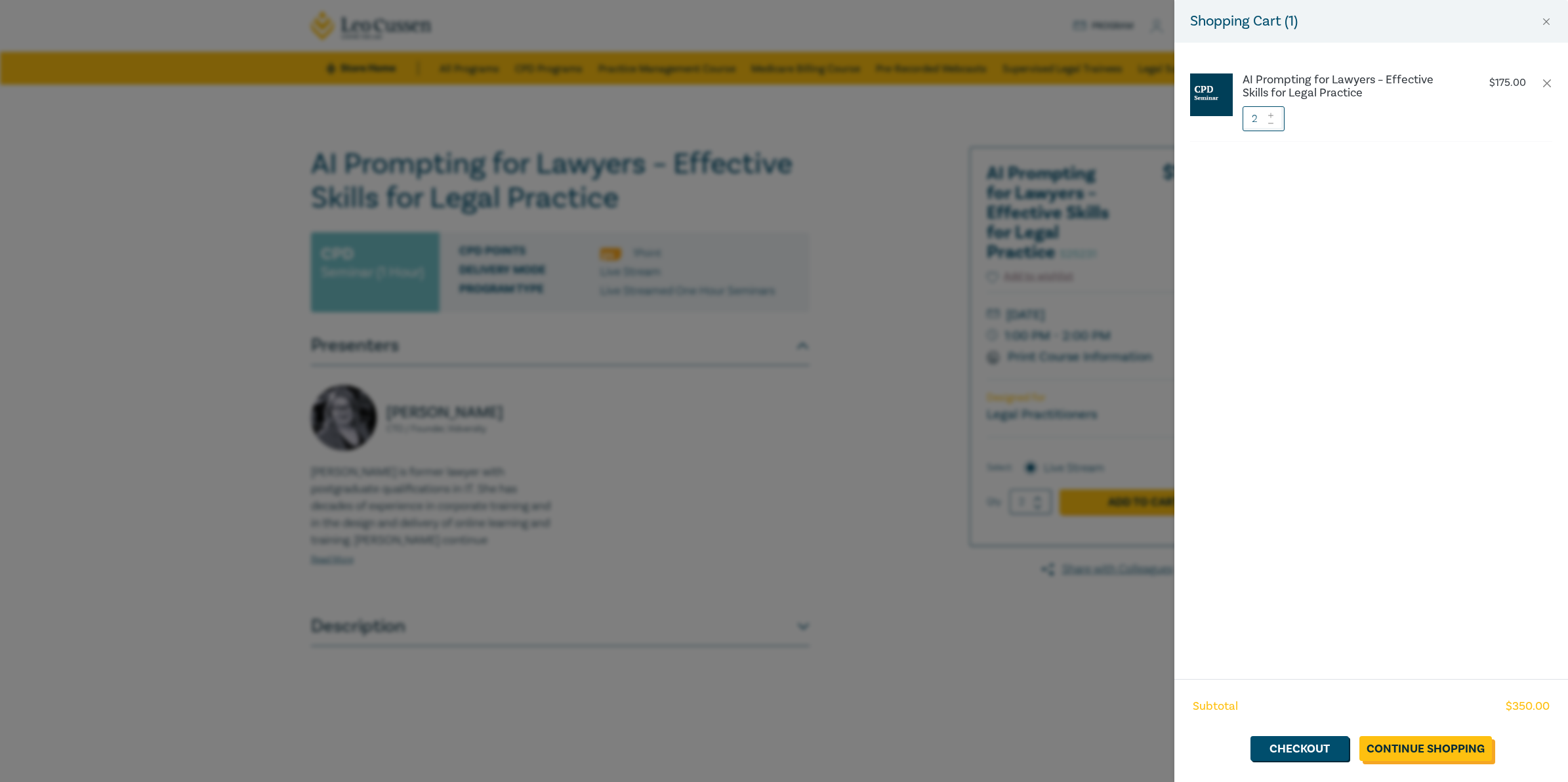
click at [1418, 752] on link "Continue Shopping" at bounding box center [1425, 749] width 133 height 25
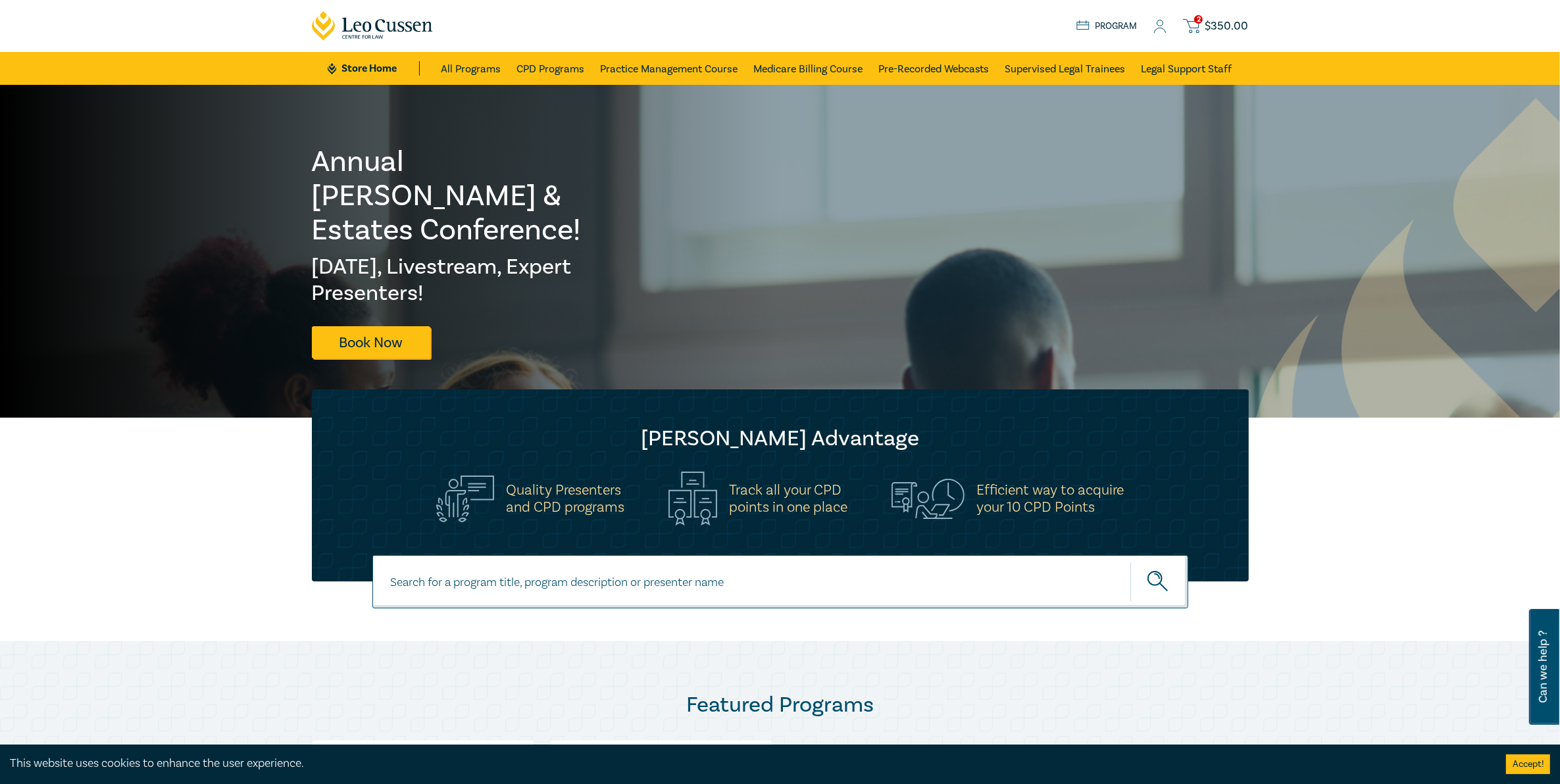
click at [1200, 21] on span "2" at bounding box center [1199, 19] width 9 height 9
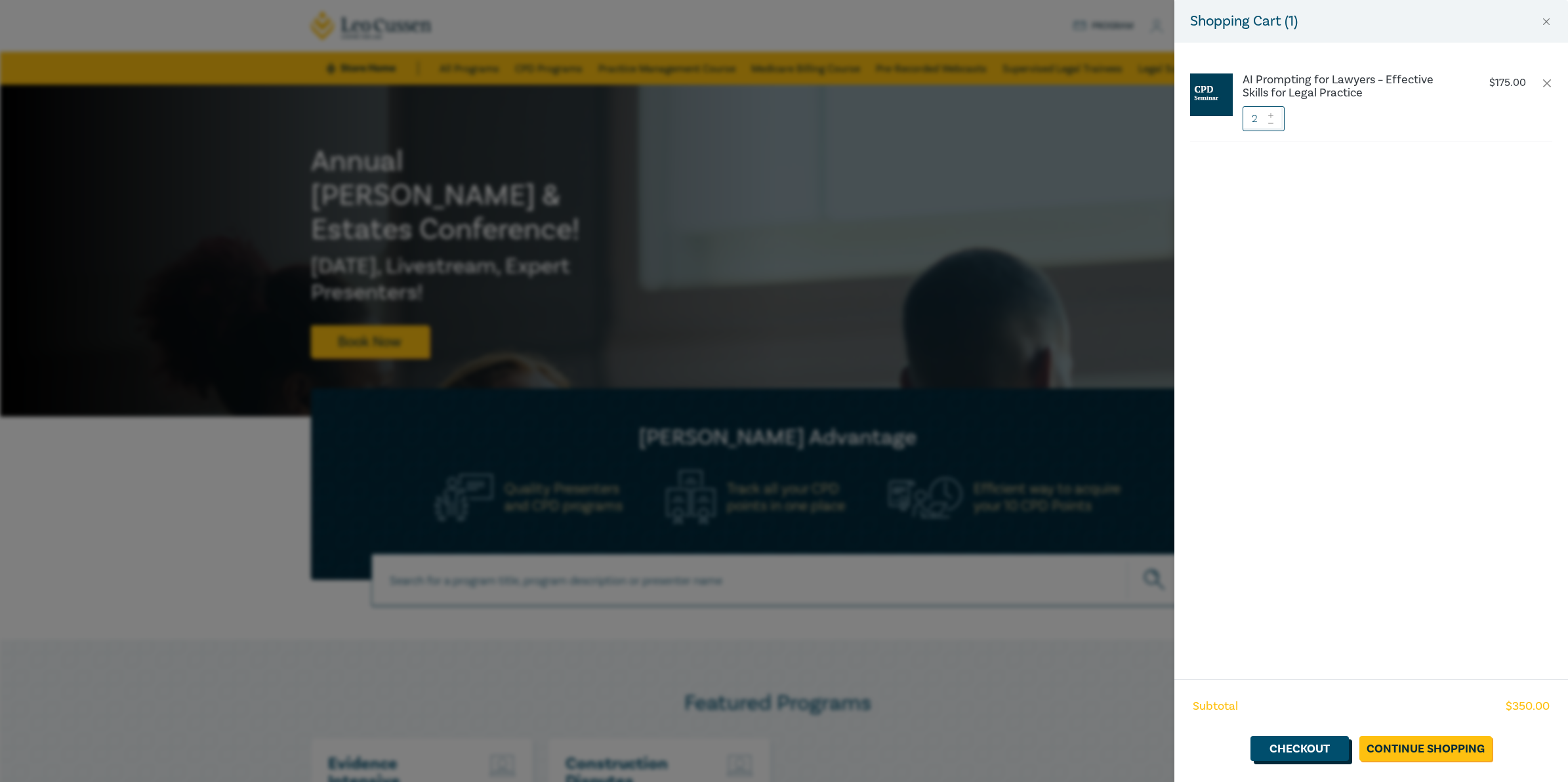
click at [1281, 752] on link "Checkout" at bounding box center [1300, 749] width 99 height 25
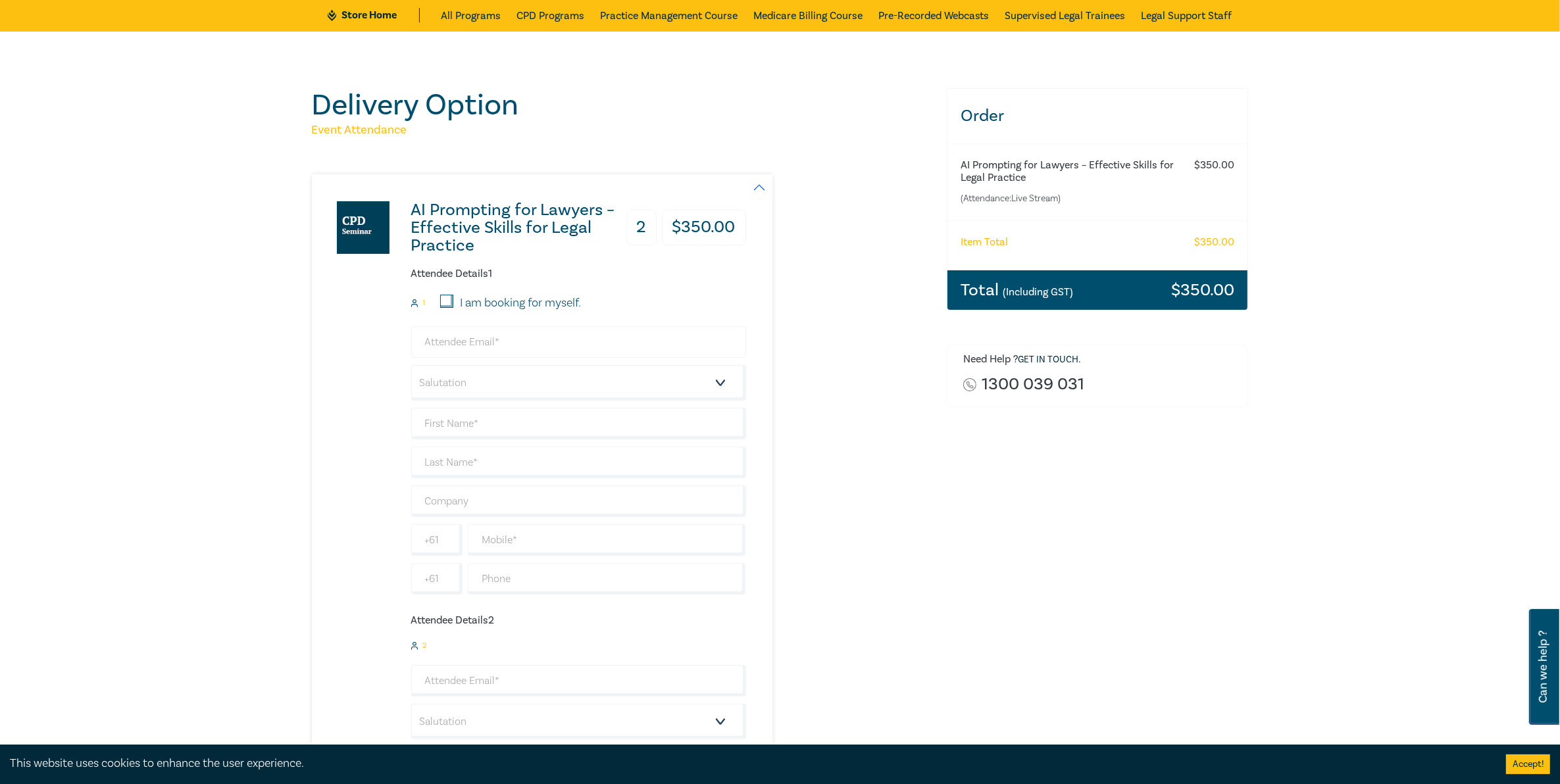
scroll to position [82, 0]
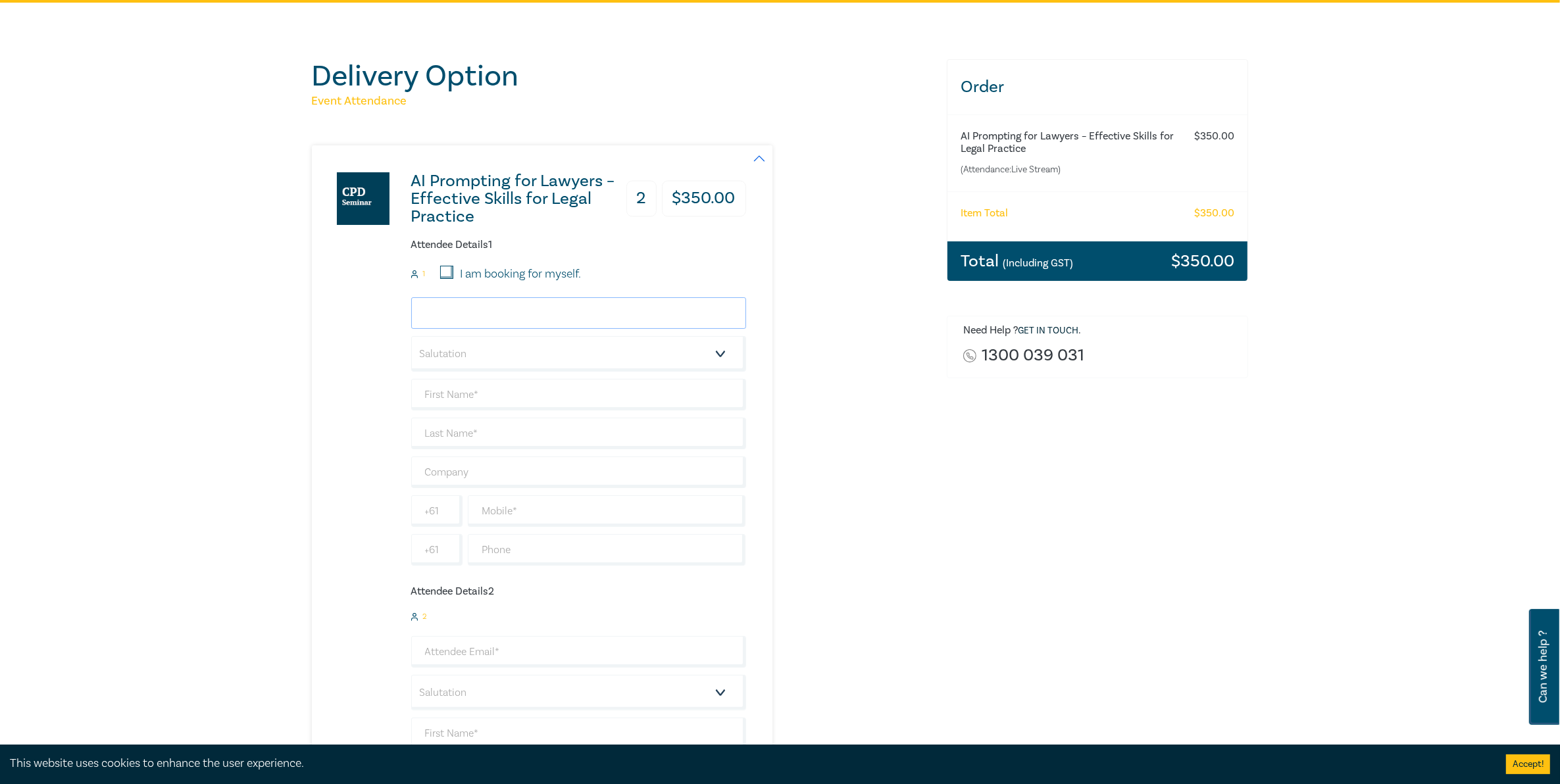
click at [615, 313] on input "email" at bounding box center [578, 313] width 335 height 31
type input "[EMAIL_ADDRESS][DOMAIN_NAME]"
type input "Prima"
type input "[PERSON_NAME]"
type input "[PERSON_NAME] & Associates Pty Ltd"
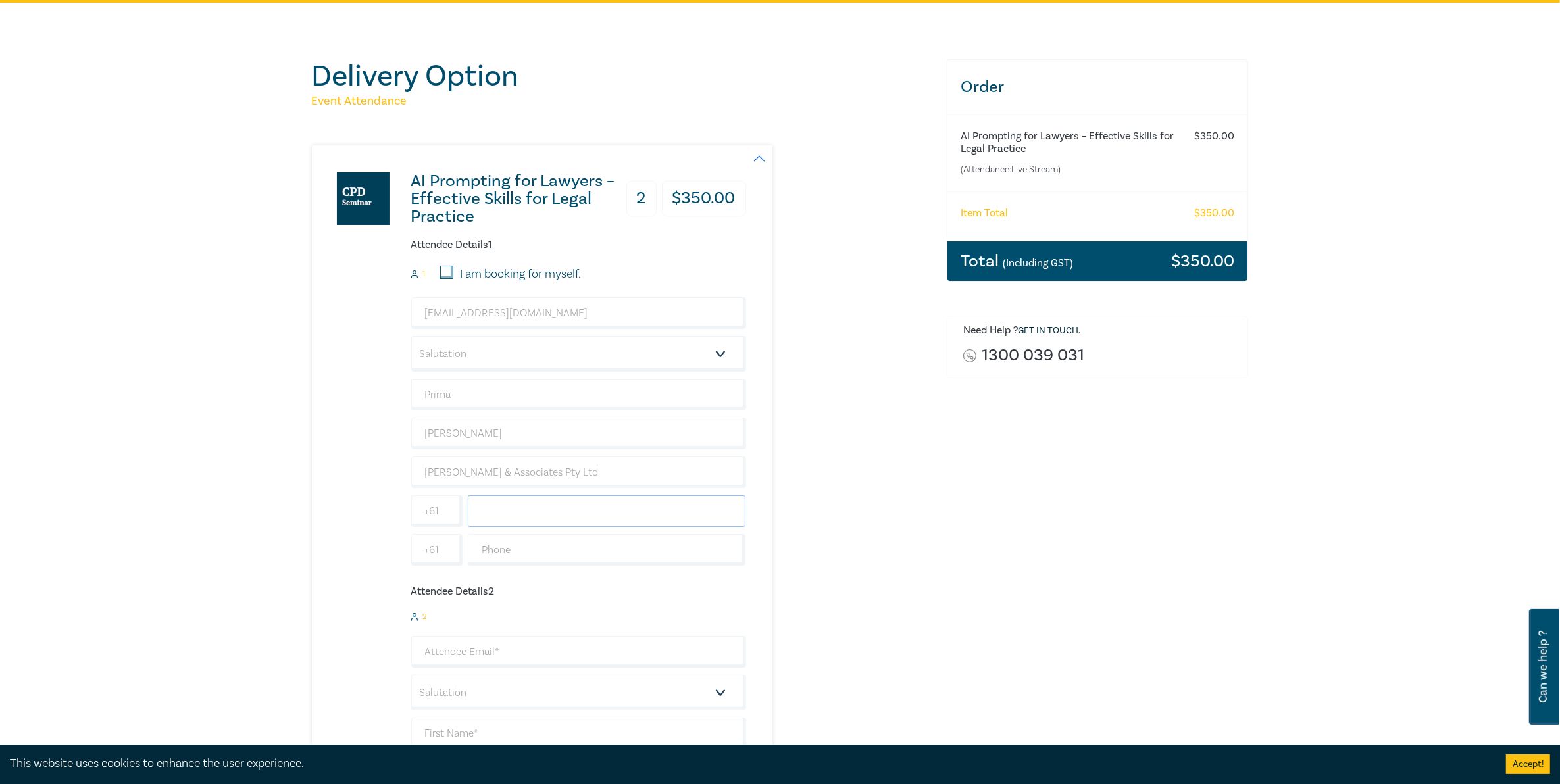
click at [541, 510] on input "text" at bounding box center [607, 511] width 279 height 31
type input "[PHONE_NUMBER]"
click at [544, 551] on input "text" at bounding box center [607, 550] width 279 height 31
type input "96147722"
click at [863, 568] on div "AI Prompting for Lawyers – Effective Skills for Legal Practice 2 $ 350.00 Atten…" at bounding box center [621, 540] width 619 height 790
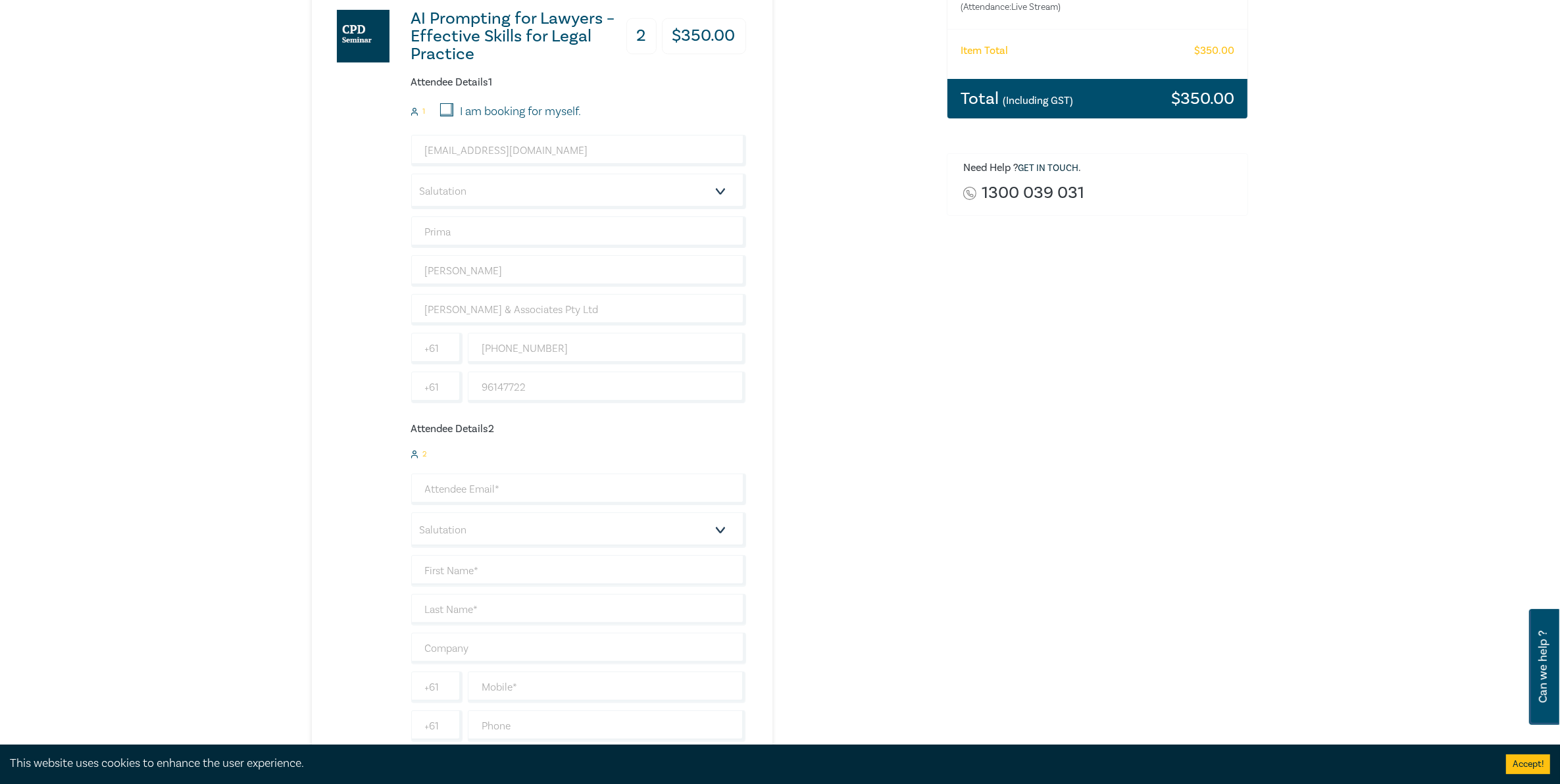
scroll to position [246, 0]
click at [504, 487] on input "email" at bounding box center [578, 487] width 335 height 31
type input "[PERSON_NAME][EMAIL_ADDRESS][DOMAIN_NAME]"
type input "[PERSON_NAME]"
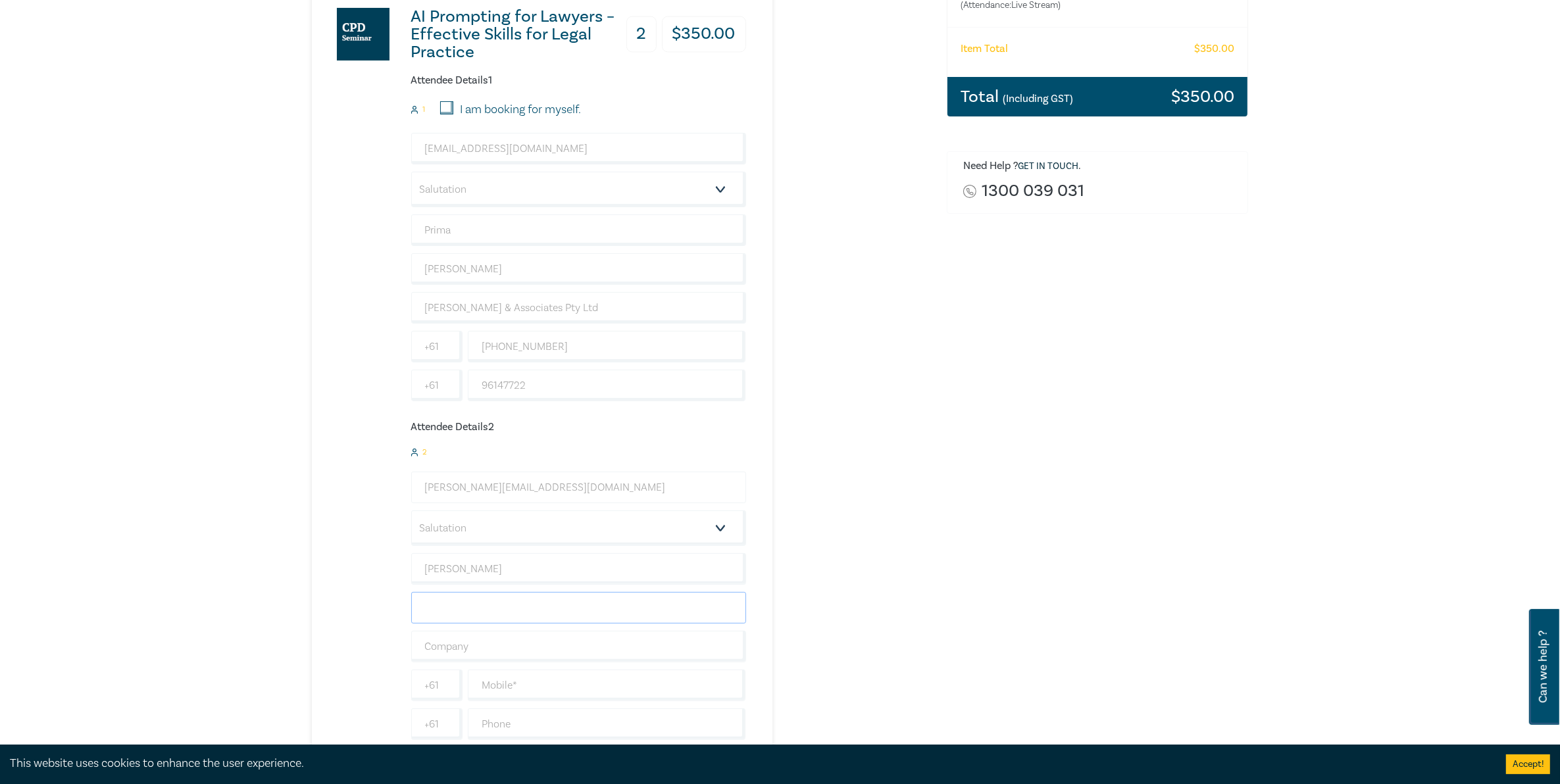
type input "[PERSON_NAME] & Associates Pty Ltd"
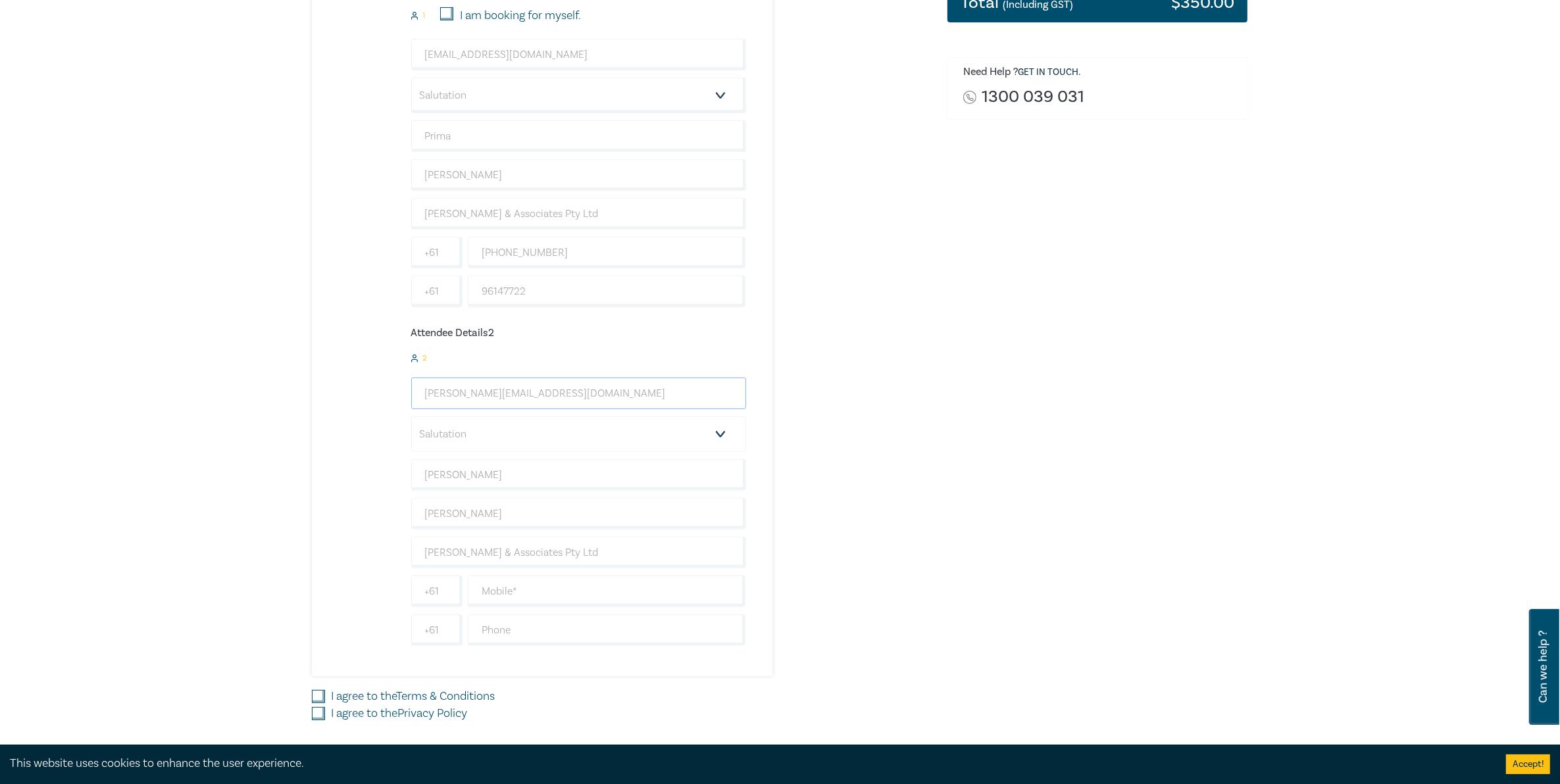
scroll to position [411, 0]
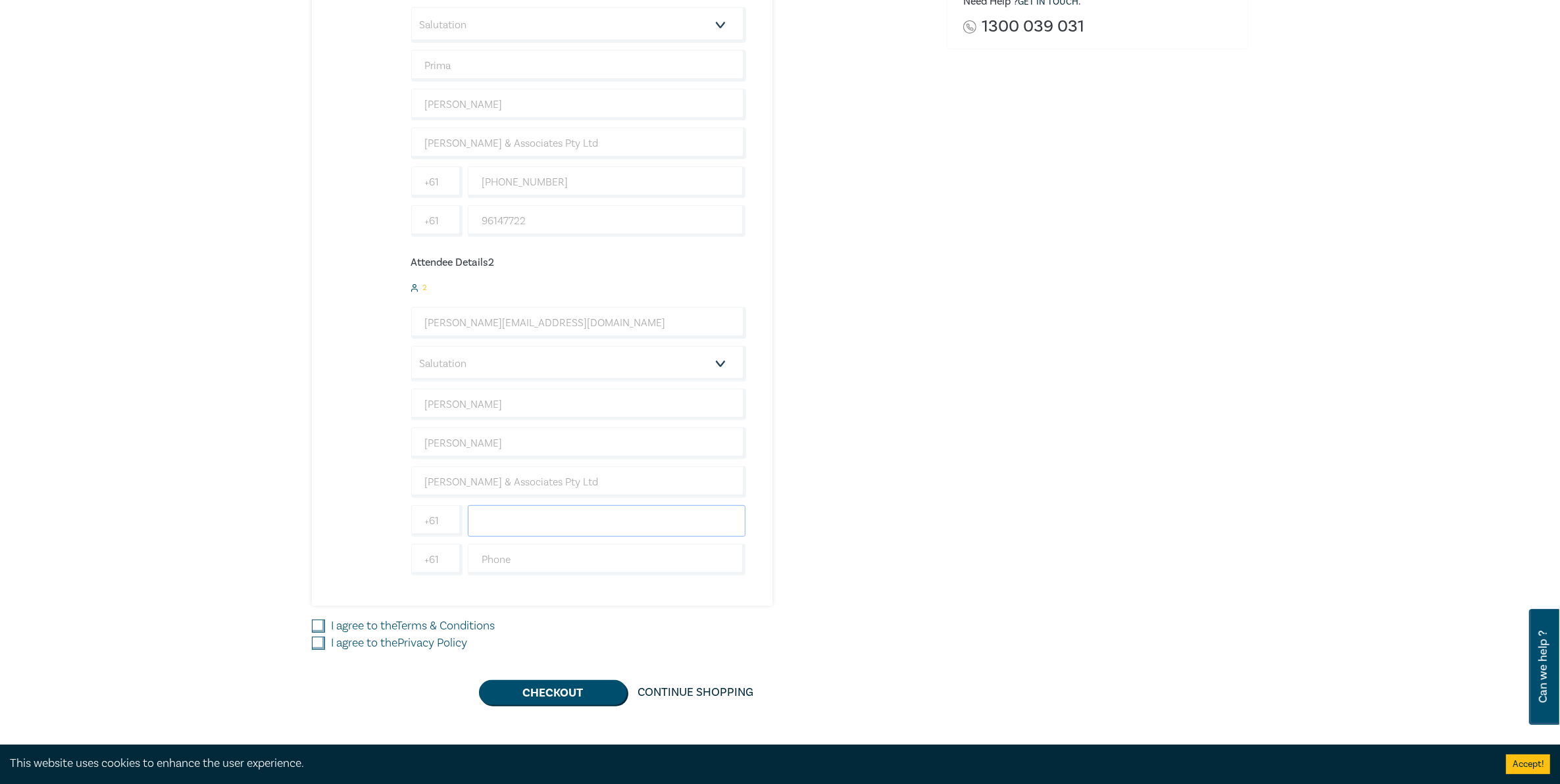
click at [504, 534] on input "text" at bounding box center [607, 521] width 279 height 31
click at [498, 530] on input "406732393" at bounding box center [607, 521] width 279 height 31
click at [518, 526] on input "406732393" at bounding box center [607, 521] width 279 height 31
type input "406732393"
click at [540, 565] on input "text" at bounding box center [607, 560] width 279 height 31
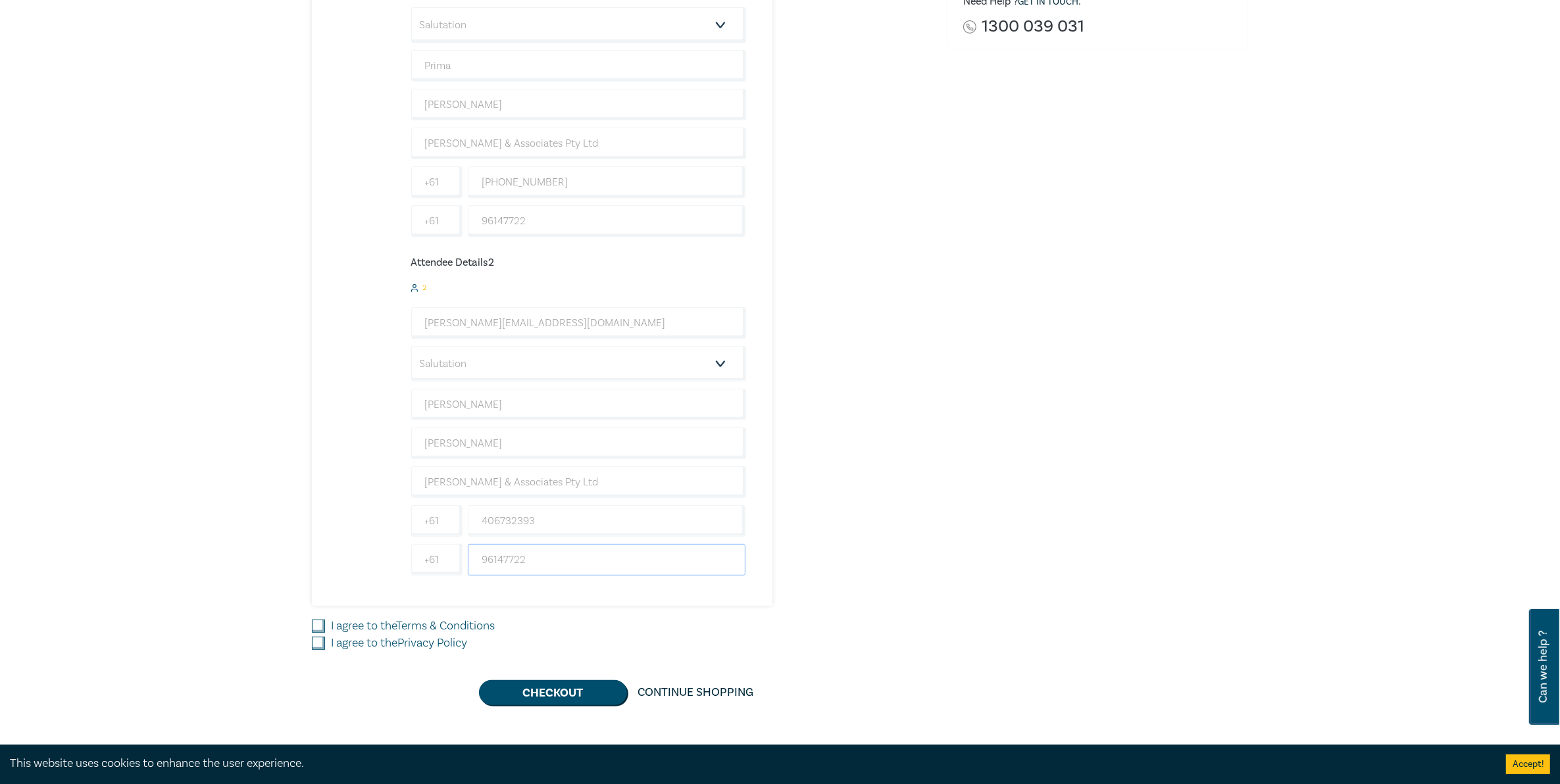
type input "96147722"
click at [1014, 439] on div "Order AI Prompting for Lawyers – Effective Skills for Legal Practice (Attendanc…" at bounding box center [1098, 217] width 318 height 975
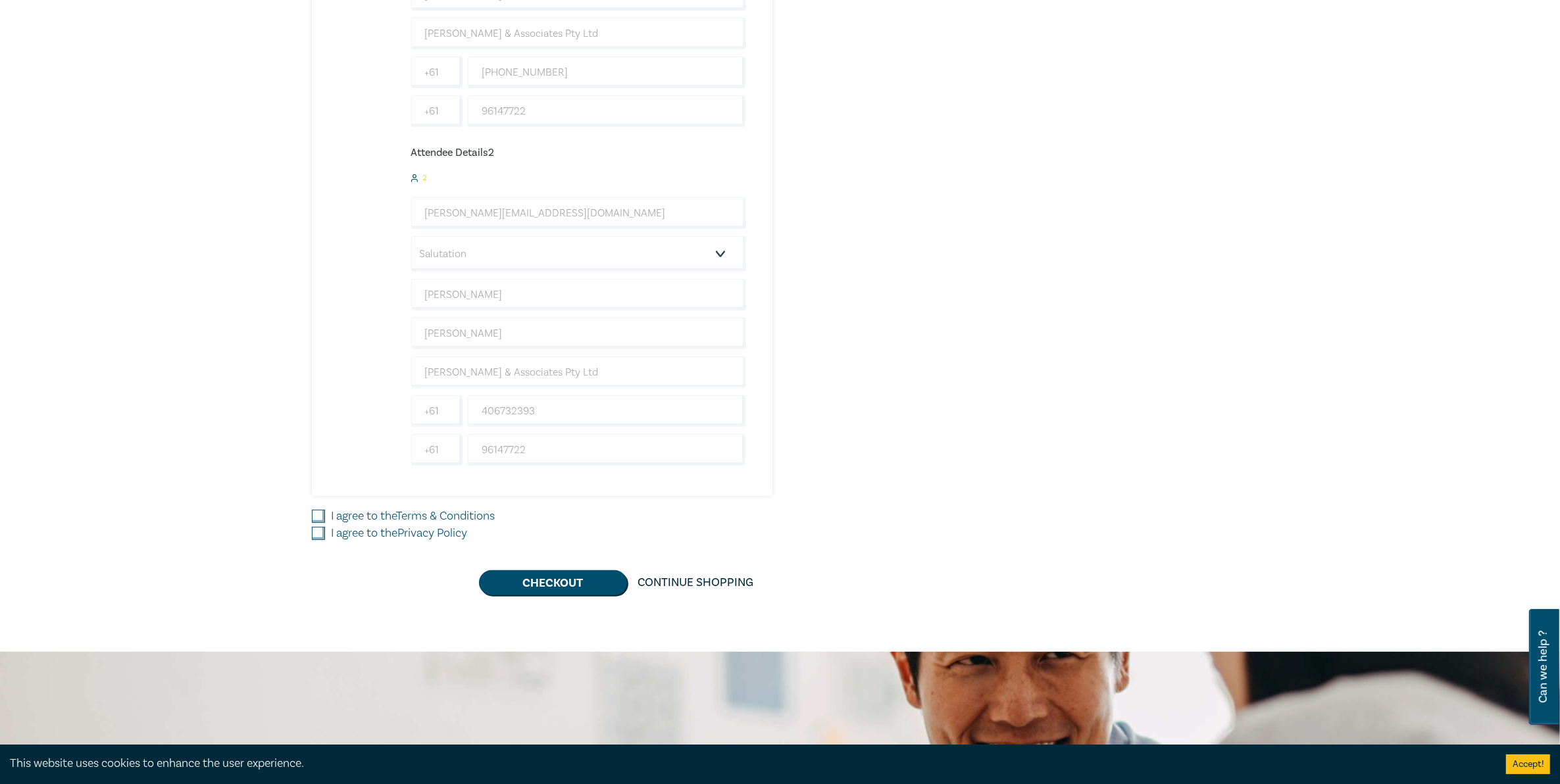
scroll to position [575, 0]
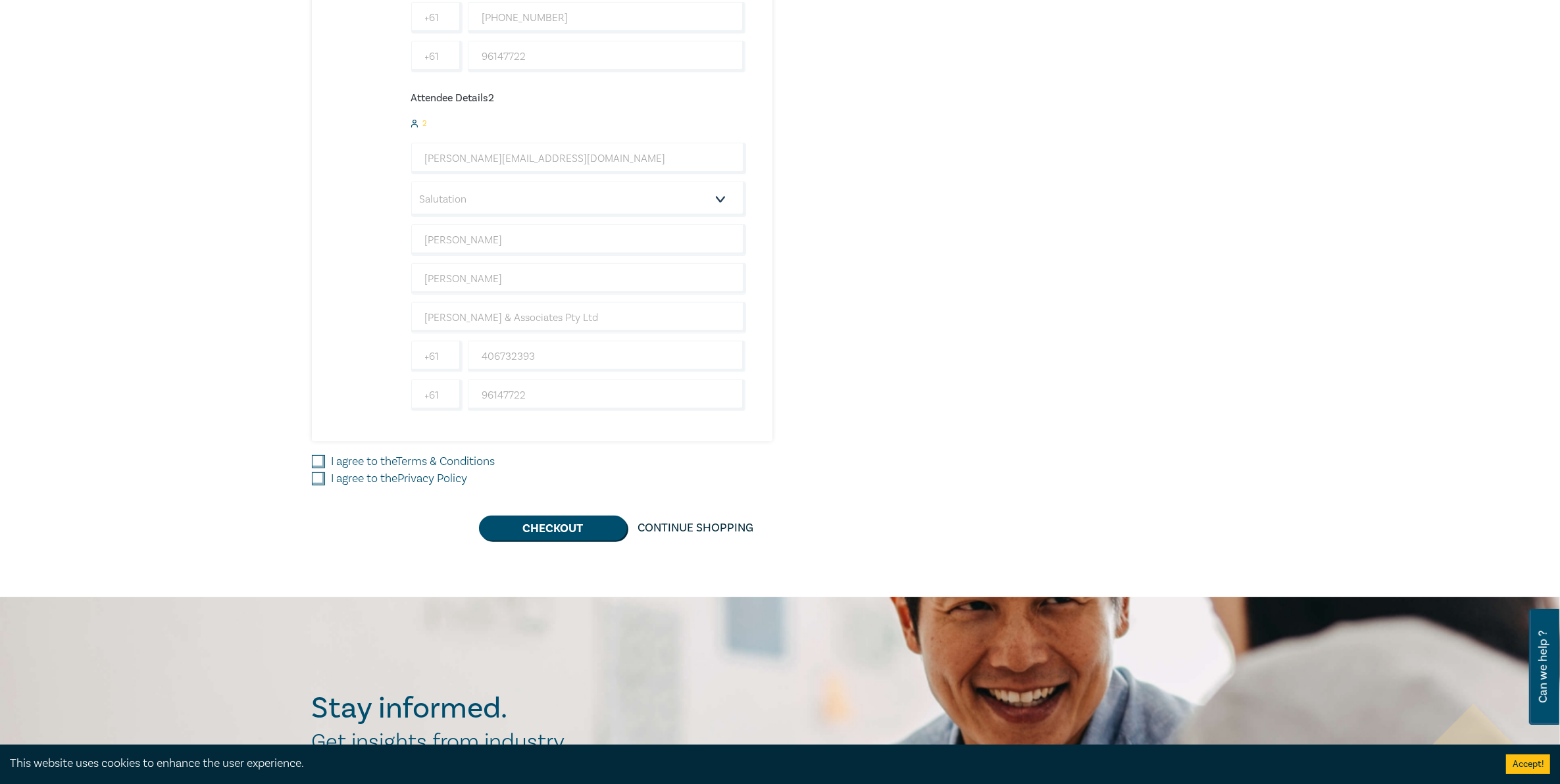
click at [318, 458] on div "I agree to the Terms & Conditions" at bounding box center [621, 462] width 619 height 17
click at [313, 464] on input "I agree to the Terms & Conditions" at bounding box center [318, 461] width 13 height 13
checkbox input "true"
click at [319, 485] on input "I agree to the Privacy Policy" at bounding box center [318, 479] width 13 height 13
checkbox input "true"
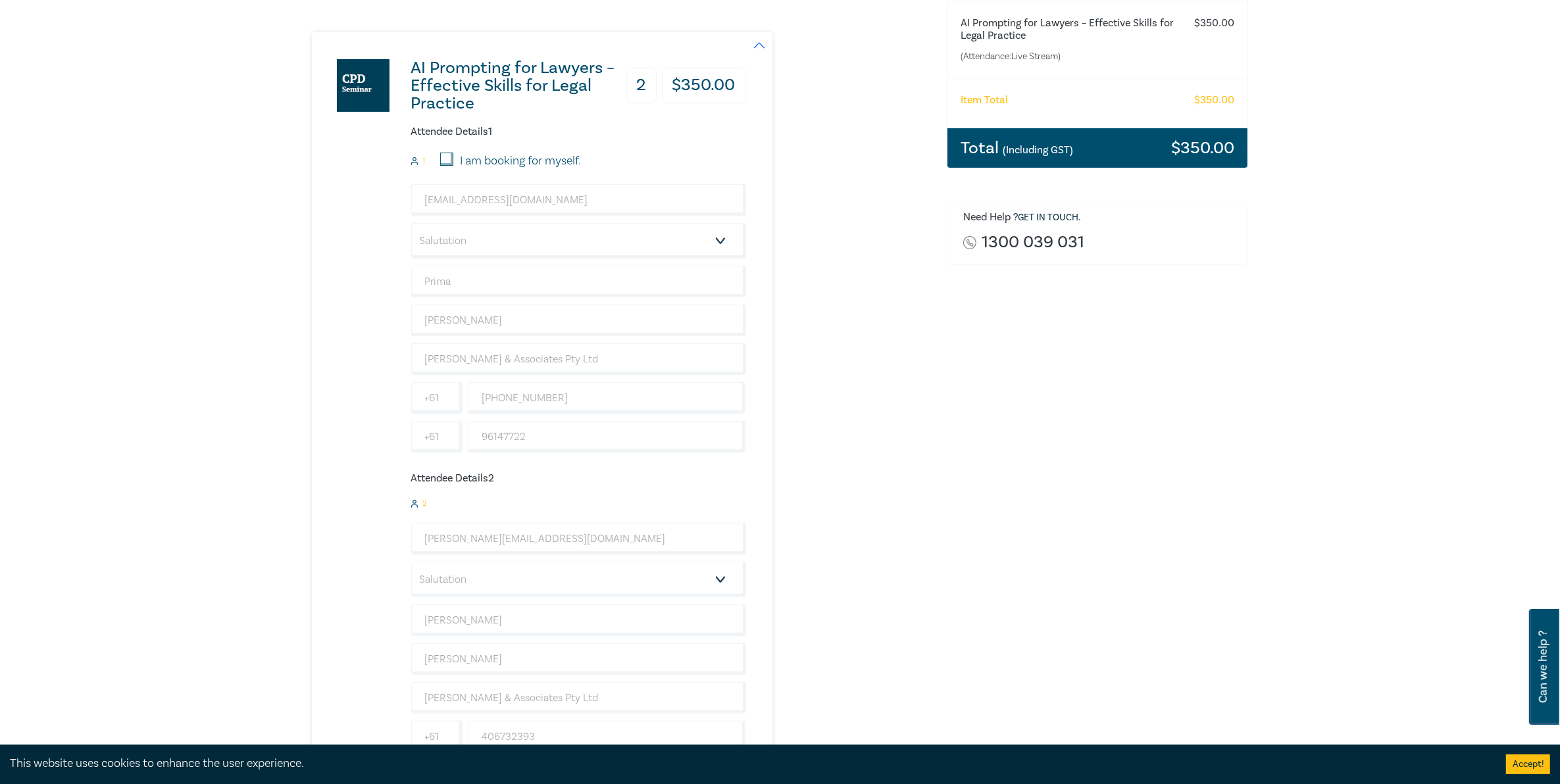
scroll to position [246, 0]
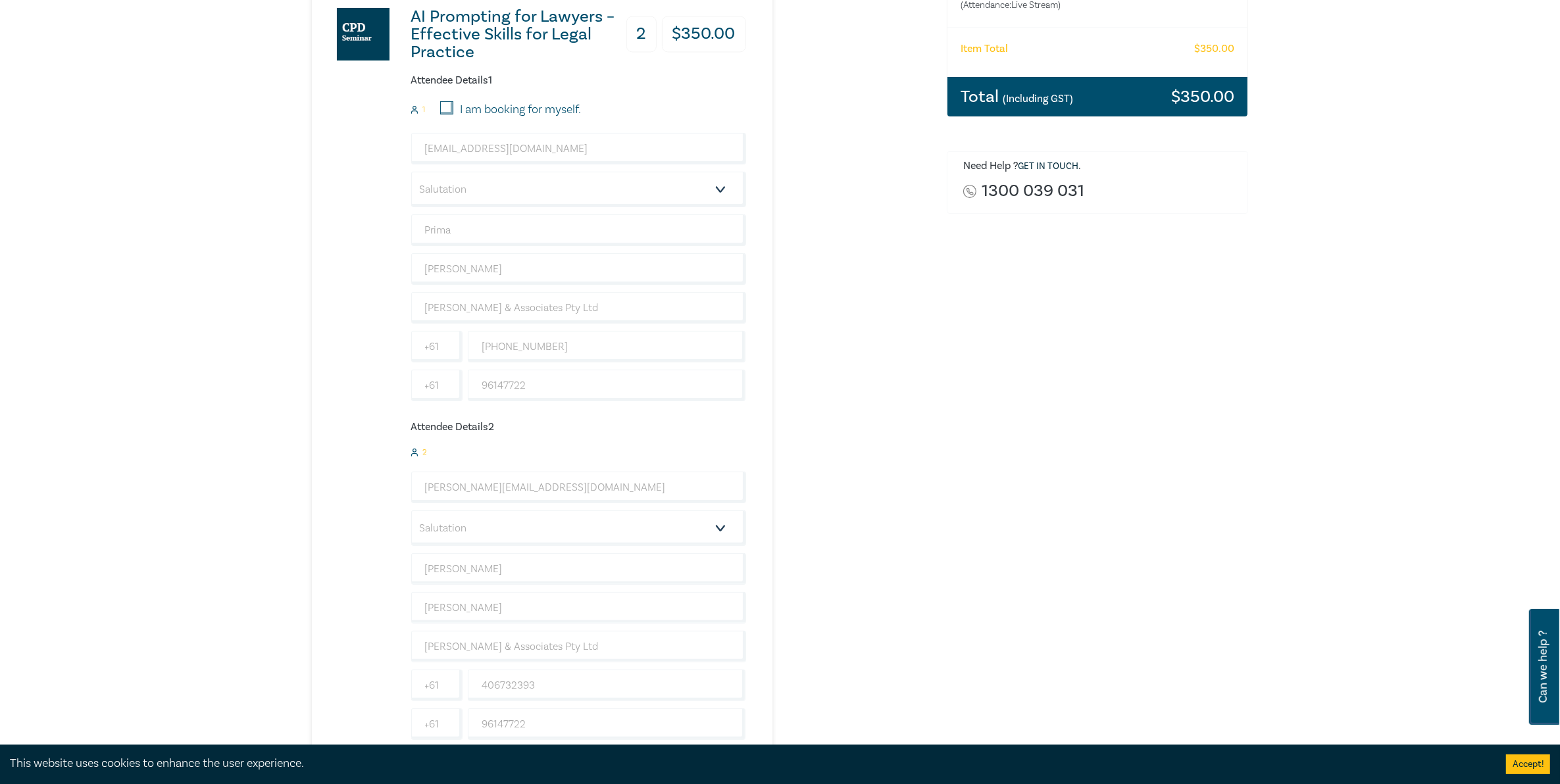
click at [448, 110] on input "I am booking for myself." at bounding box center [447, 108] width 13 height 13
checkbox input "true"
type input "[EMAIL_ADDRESS][PERSON_NAME][DOMAIN_NAME]"
type input "[PERSON_NAME]"
type input "450781080"
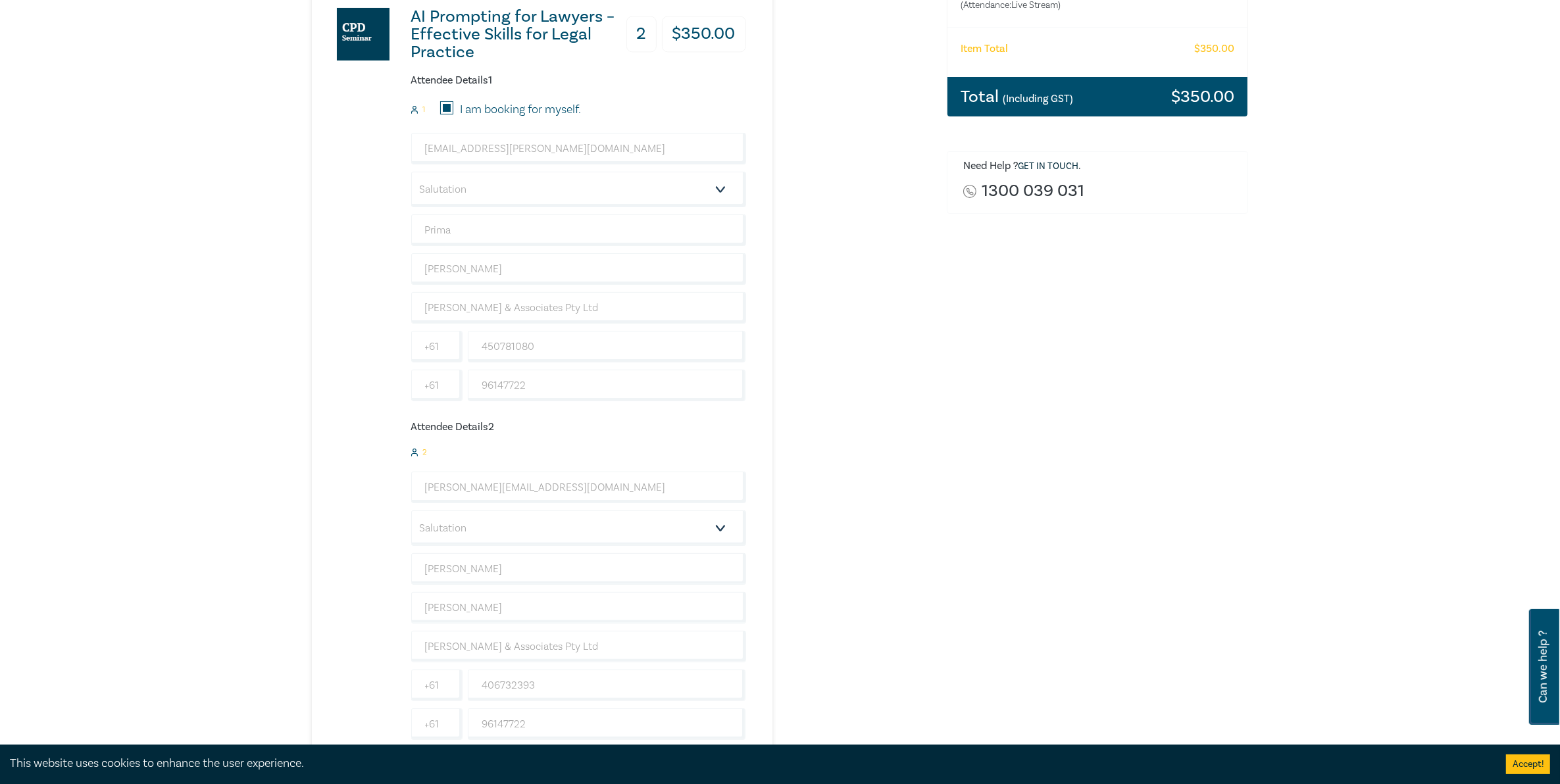
click at [448, 110] on input "I am booking for myself." at bounding box center [447, 108] width 13 height 13
checkbox input "false"
click at [454, 148] on input "email" at bounding box center [578, 149] width 335 height 31
type input "[EMAIL_ADDRESS][DOMAIN_NAME]"
type input "Prima"
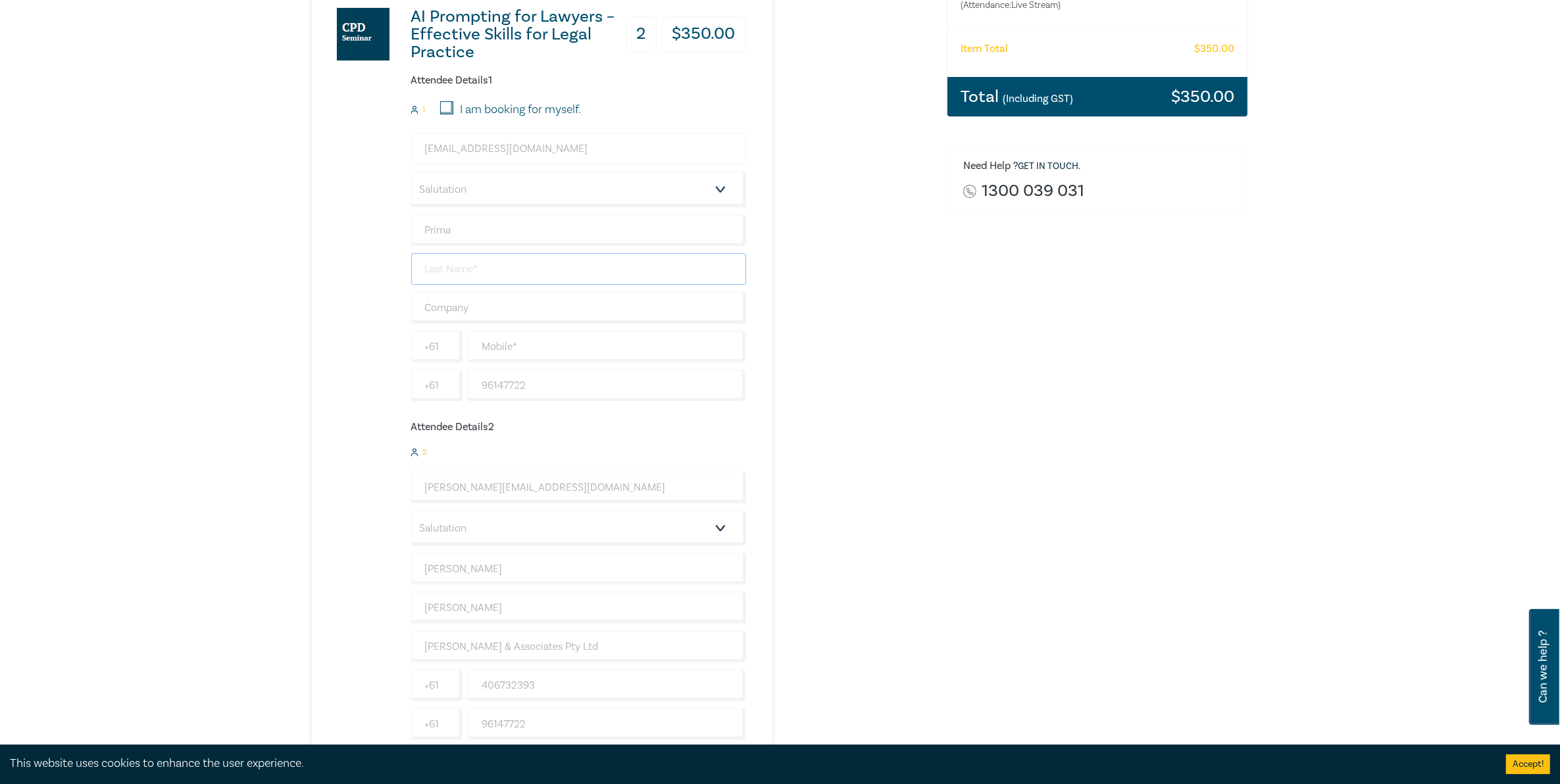
type input "[PERSON_NAME]"
type input "[PERSON_NAME] & Associates Pty Ltd"
click at [596, 350] on input "text" at bounding box center [607, 347] width 279 height 31
type input "[PHONE_NUMBER]"
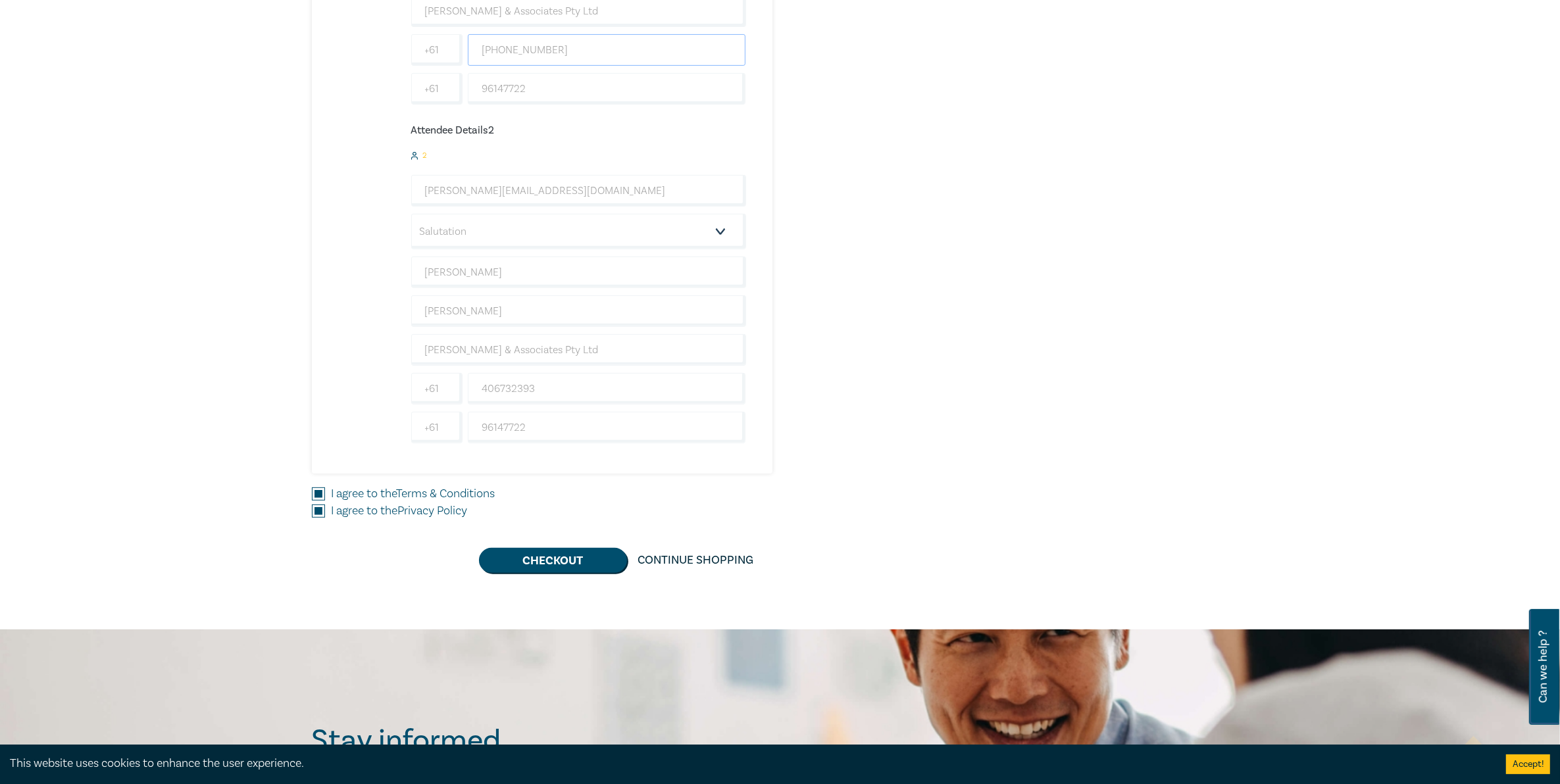
scroll to position [575, 0]
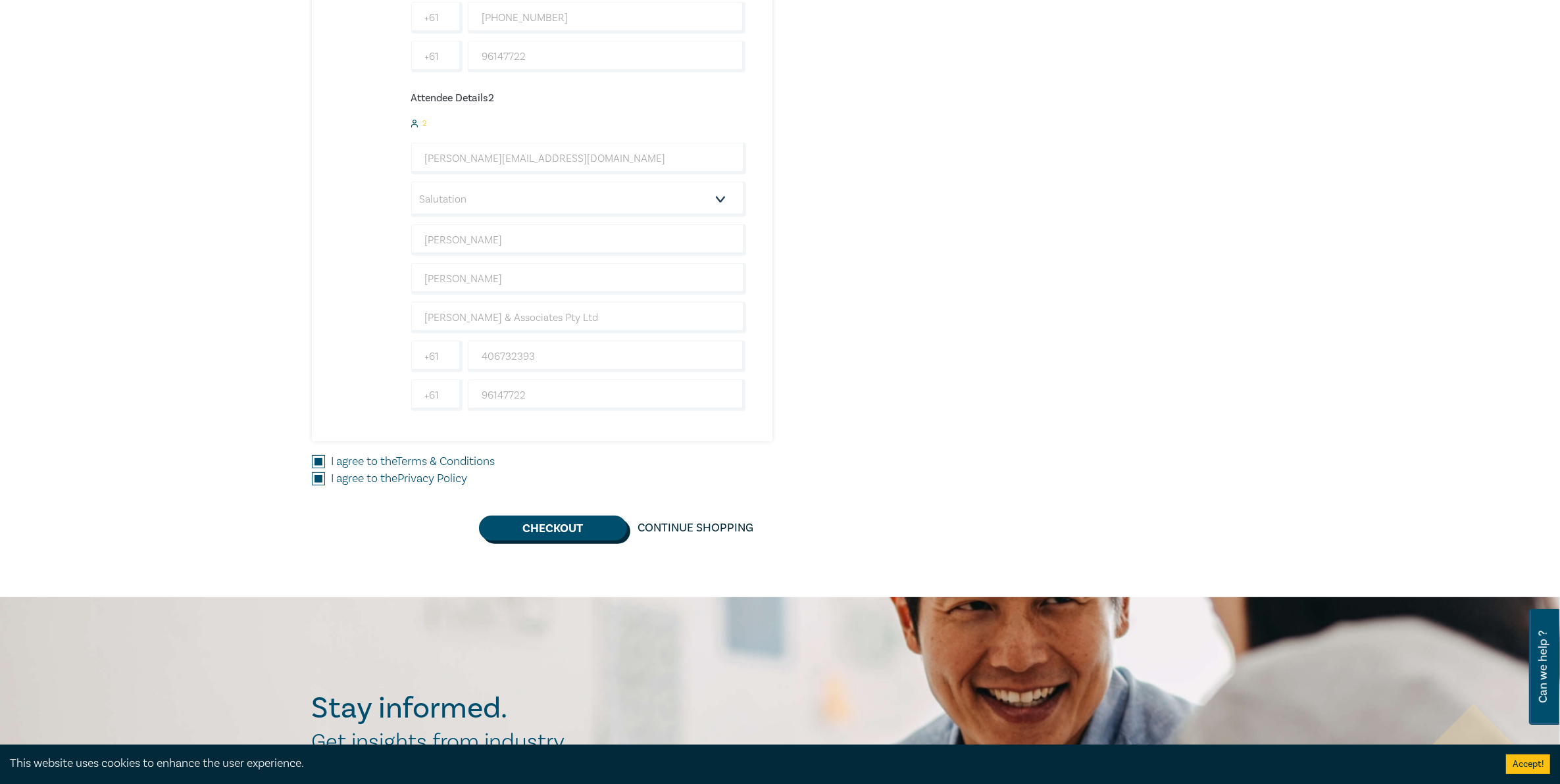
click at [583, 535] on button "Checkout" at bounding box center [553, 528] width 148 height 25
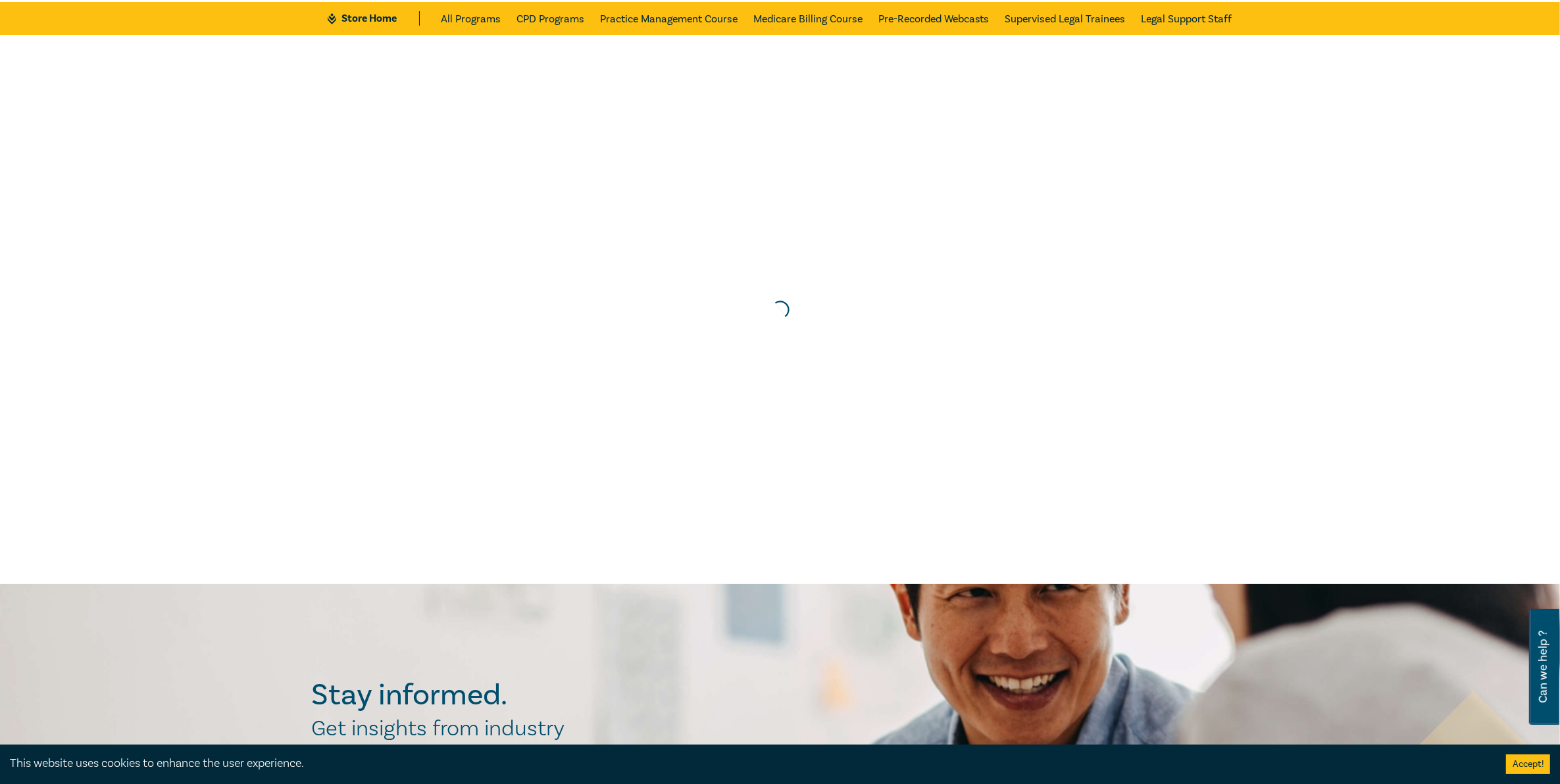
scroll to position [0, 0]
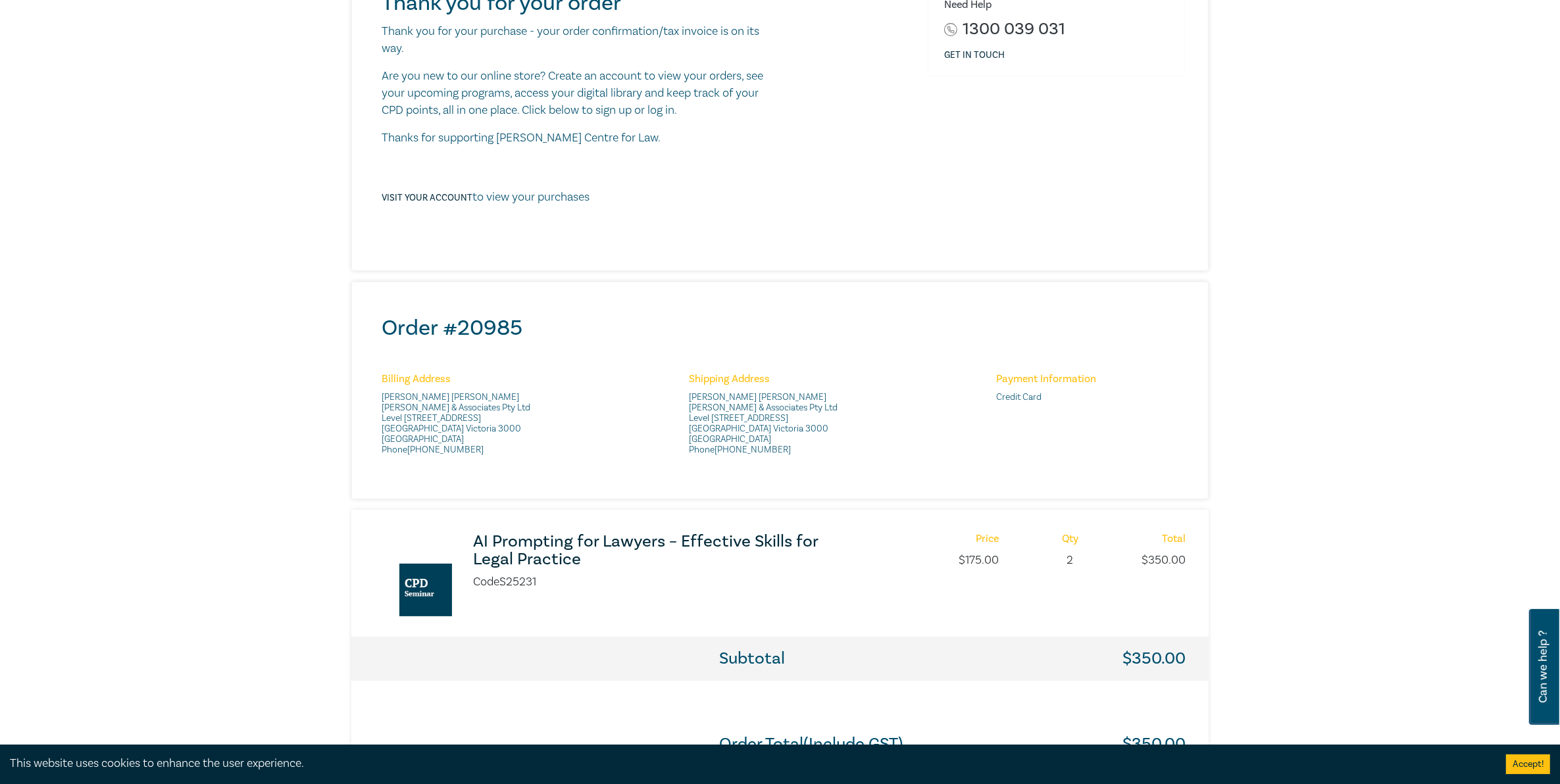
scroll to position [164, 0]
